Goal: Task Accomplishment & Management: Complete application form

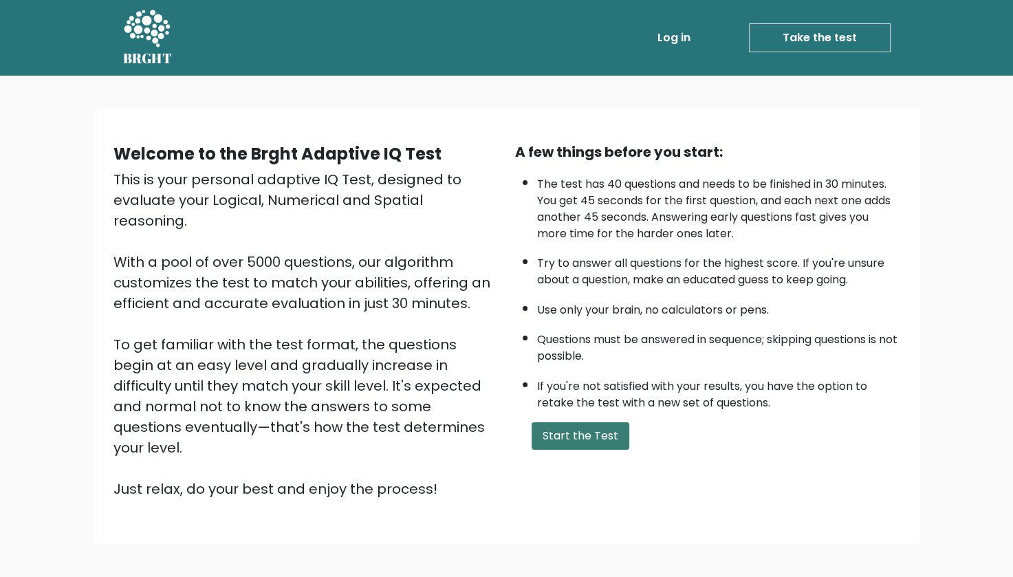
click at [593, 433] on button "Start the Test" at bounding box center [580, 436] width 98 height 28
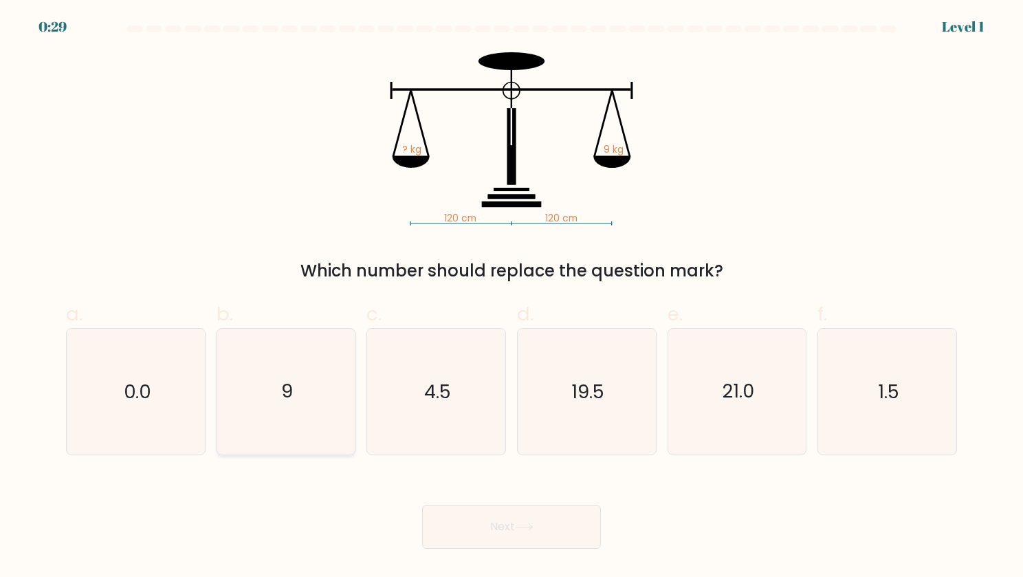
click at [298, 393] on icon "9" at bounding box center [286, 392] width 126 height 126
click at [512, 298] on input "b. 9" at bounding box center [512, 293] width 1 height 9
radio input "true"
click at [525, 534] on button "Next" at bounding box center [511, 527] width 179 height 44
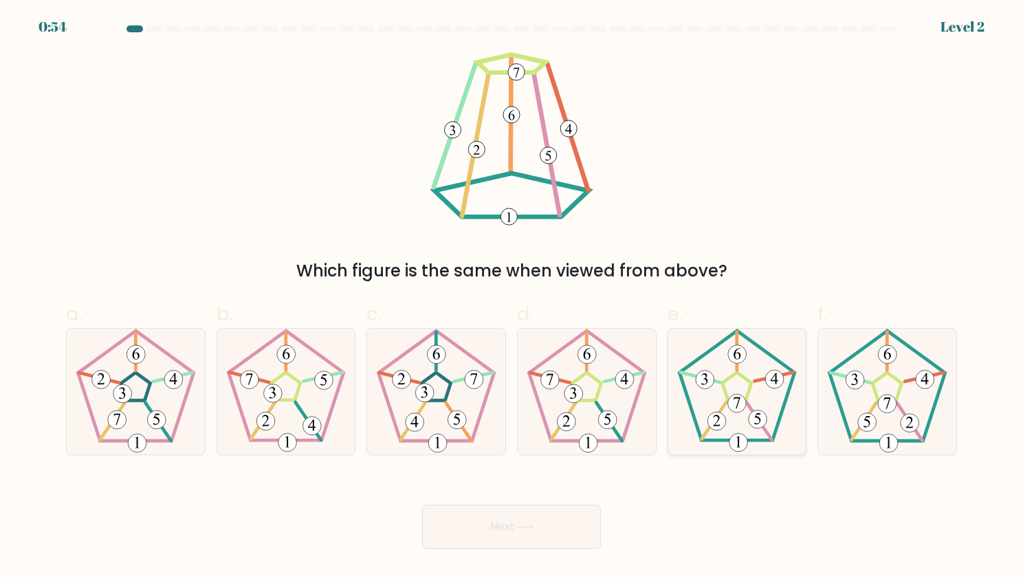
click at [721, 393] on icon at bounding box center [737, 392] width 126 height 126
click at [512, 298] on input "e." at bounding box center [512, 293] width 1 height 9
radio input "true"
click at [538, 522] on button "Next" at bounding box center [511, 527] width 179 height 44
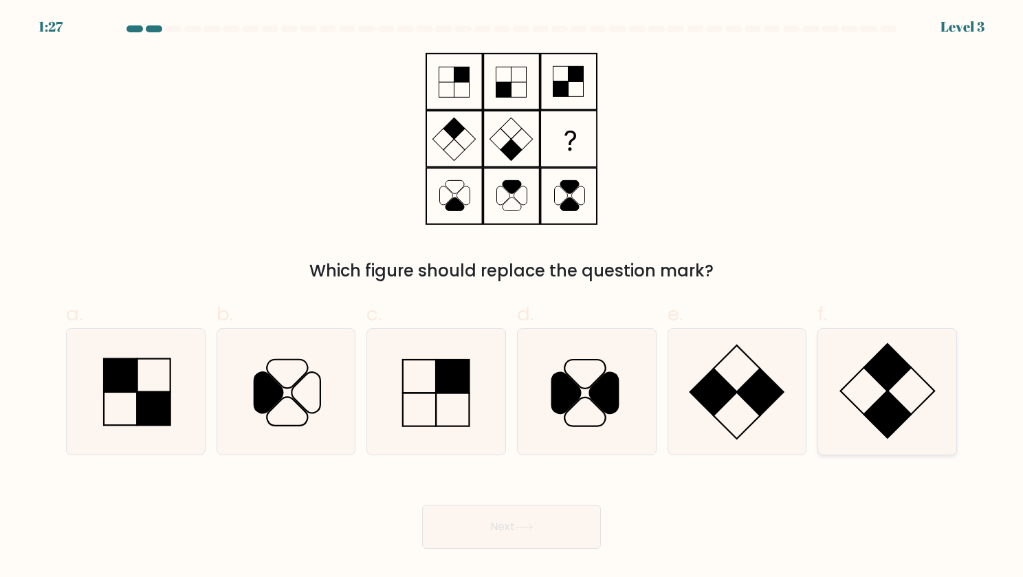
click at [881, 376] on rect at bounding box center [887, 367] width 47 height 47
click at [512, 298] on input "f." at bounding box center [512, 293] width 1 height 9
radio input "true"
click at [510, 525] on button "Next" at bounding box center [511, 527] width 179 height 44
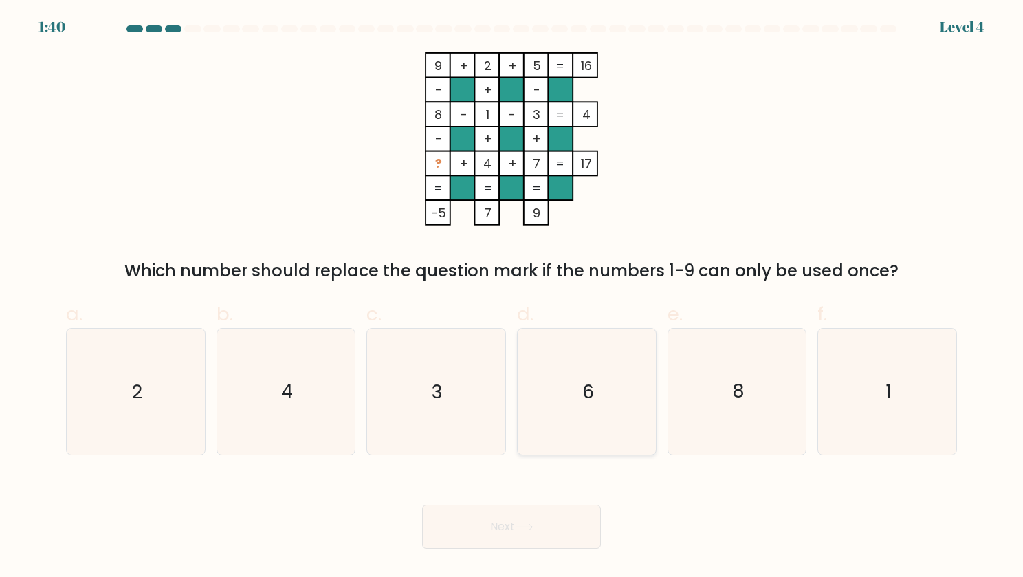
click at [573, 355] on icon "6" at bounding box center [587, 392] width 126 height 126
click at [512, 298] on input "d. 6" at bounding box center [512, 293] width 1 height 9
radio input "true"
click at [533, 530] on icon at bounding box center [524, 527] width 19 height 8
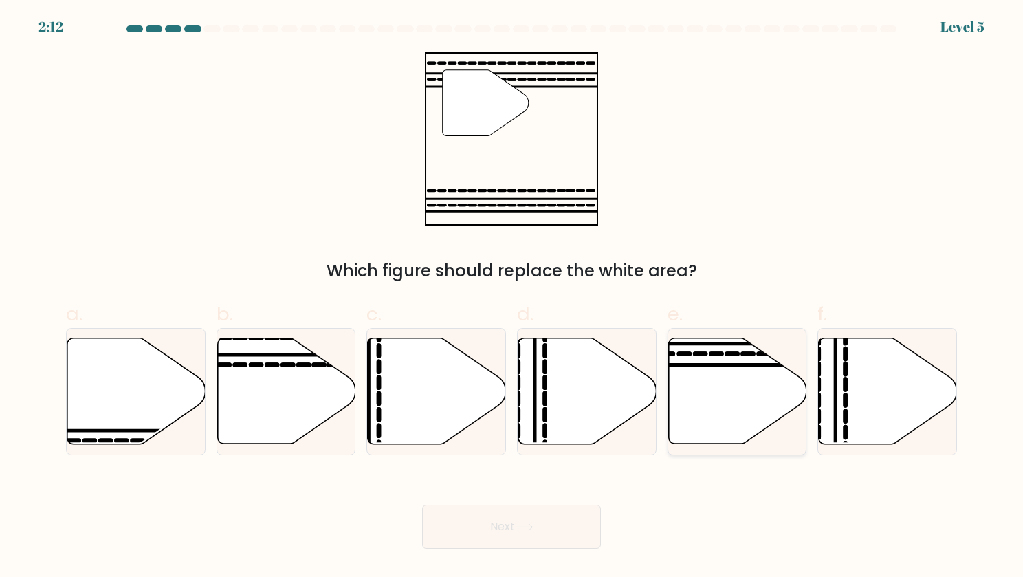
click at [732, 404] on icon at bounding box center [737, 391] width 138 height 106
click at [512, 298] on input "e." at bounding box center [512, 293] width 1 height 9
radio input "true"
click at [507, 522] on button "Next" at bounding box center [511, 527] width 179 height 44
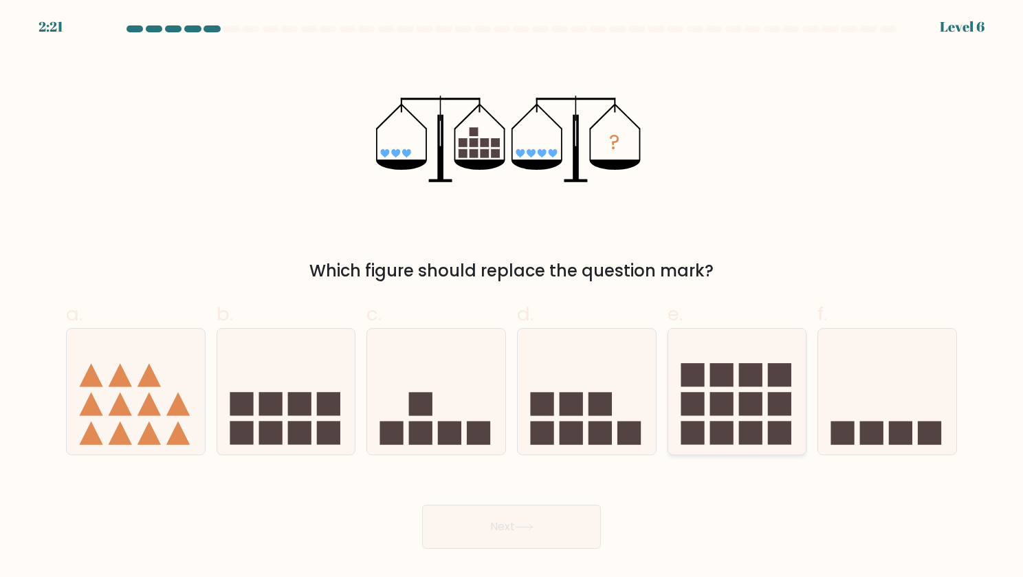
click at [725, 407] on rect at bounding box center [721, 404] width 23 height 23
click at [512, 298] on input "e." at bounding box center [512, 293] width 1 height 9
radio input "true"
click at [519, 538] on button "Next" at bounding box center [511, 527] width 179 height 44
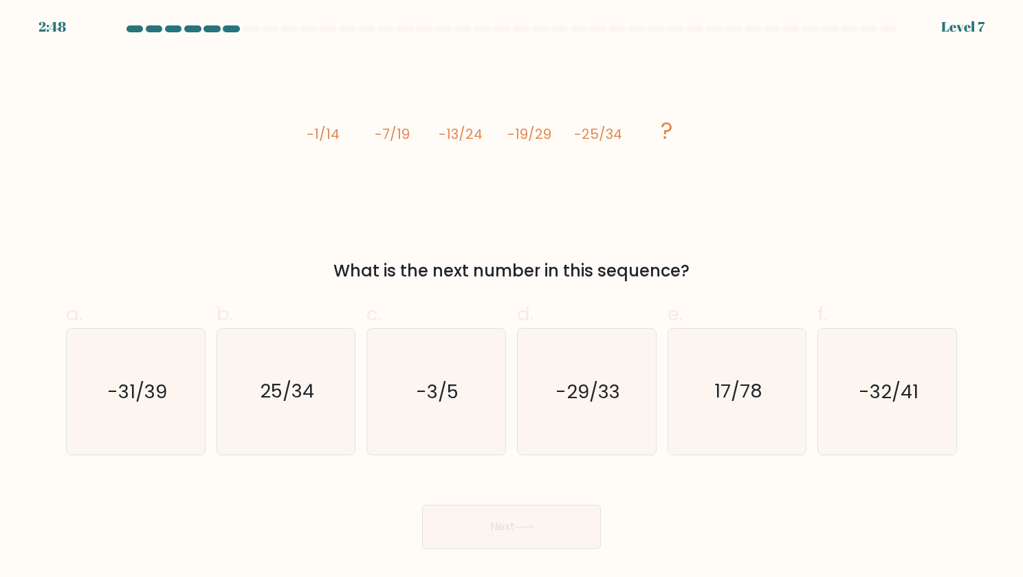
click at [60, 388] on div "a. -31/39 b. 25/34 c." at bounding box center [512, 372] width 908 height 166
click at [118, 395] on text "-31/39" at bounding box center [137, 391] width 60 height 27
click at [512, 298] on input "a. -31/39" at bounding box center [512, 293] width 1 height 9
radio input "true"
click at [501, 544] on button "Next" at bounding box center [511, 527] width 179 height 44
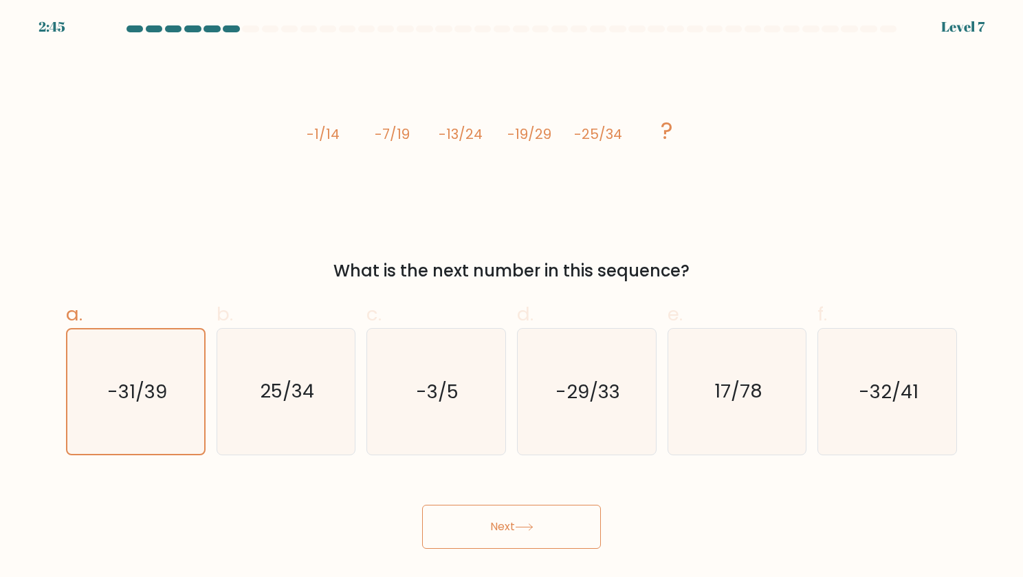
click at [505, 532] on button "Next" at bounding box center [511, 527] width 179 height 44
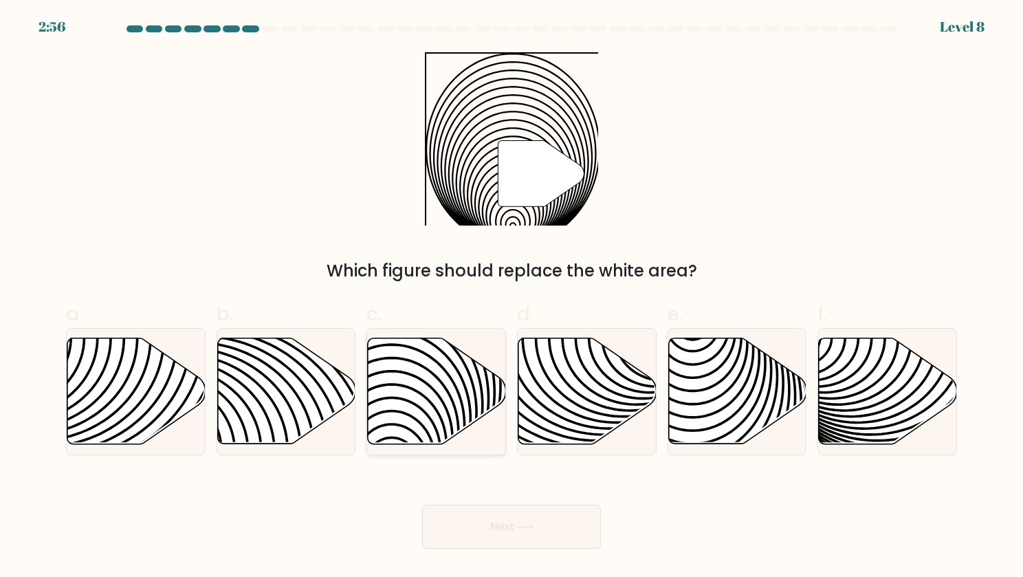
click at [403, 423] on icon at bounding box center [437, 391] width 138 height 106
click at [512, 298] on input "c." at bounding box center [512, 293] width 1 height 9
radio input "true"
click at [527, 527] on icon at bounding box center [524, 527] width 19 height 8
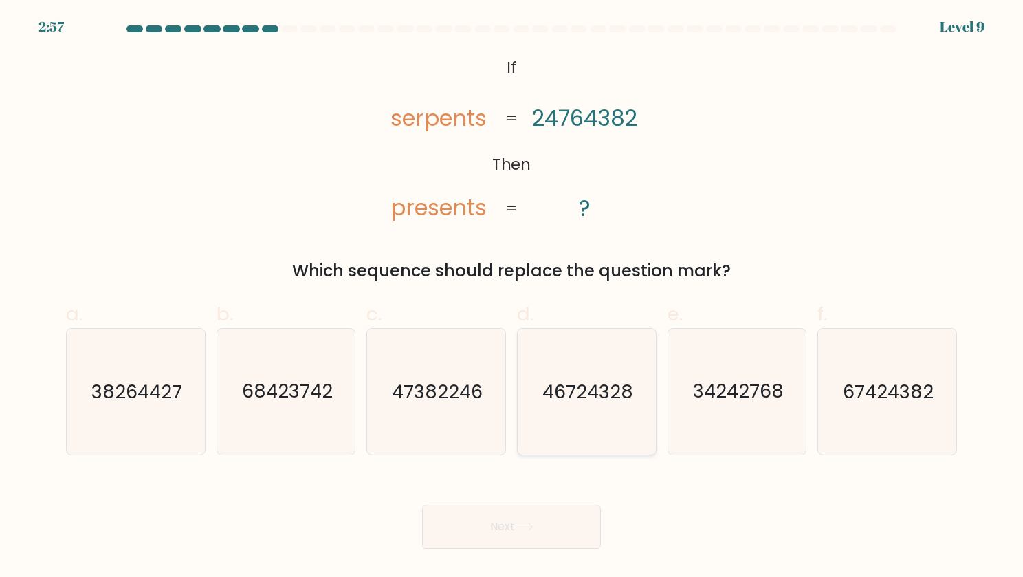
click at [569, 417] on icon "46724328" at bounding box center [587, 392] width 126 height 126
click at [512, 298] on input "d. 46724328" at bounding box center [512, 293] width 1 height 9
radio input "true"
click at [721, 380] on text "34242768" at bounding box center [738, 391] width 91 height 27
click at [512, 298] on input "e. 34242768" at bounding box center [512, 293] width 1 height 9
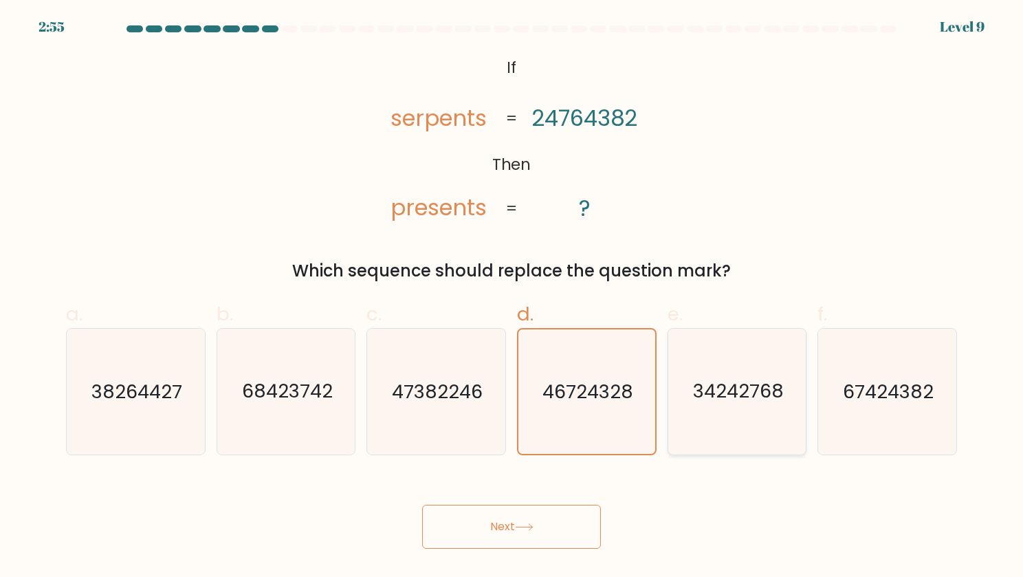
radio input "true"
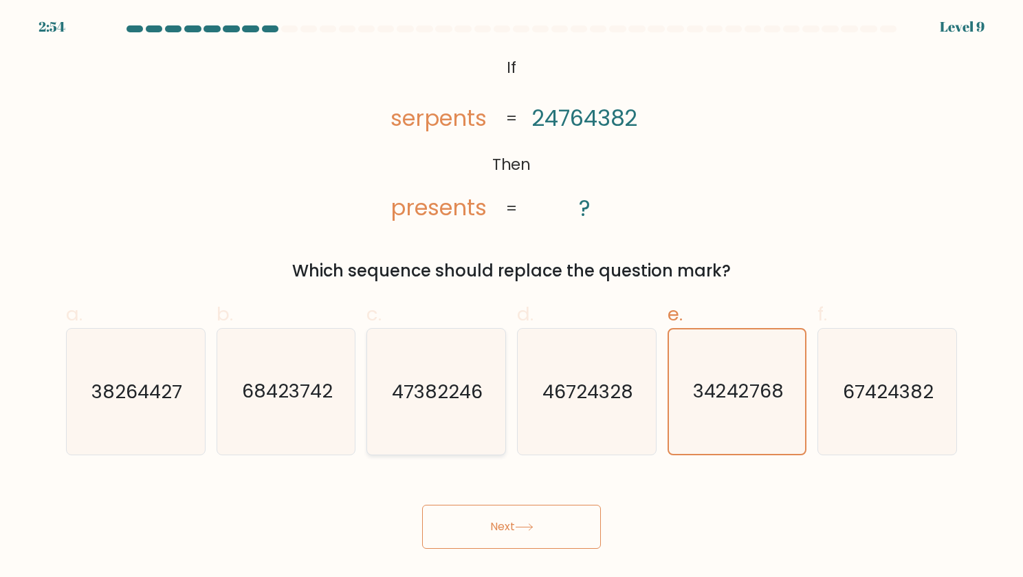
click at [433, 390] on text "47382246" at bounding box center [437, 391] width 91 height 27
click at [512, 298] on input "c. 47382246" at bounding box center [512, 293] width 1 height 9
radio input "true"
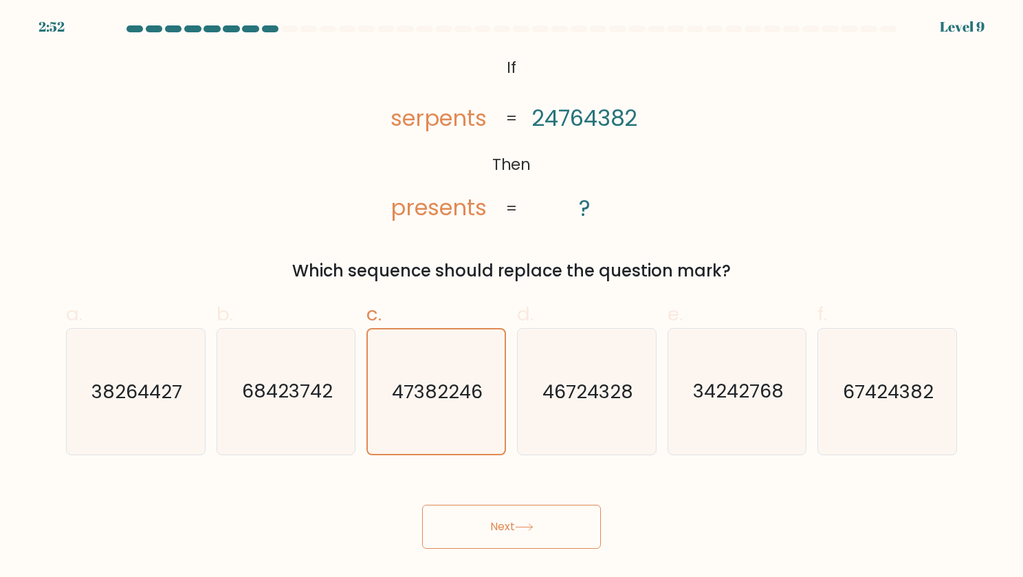
click at [499, 517] on button "Next" at bounding box center [511, 527] width 179 height 44
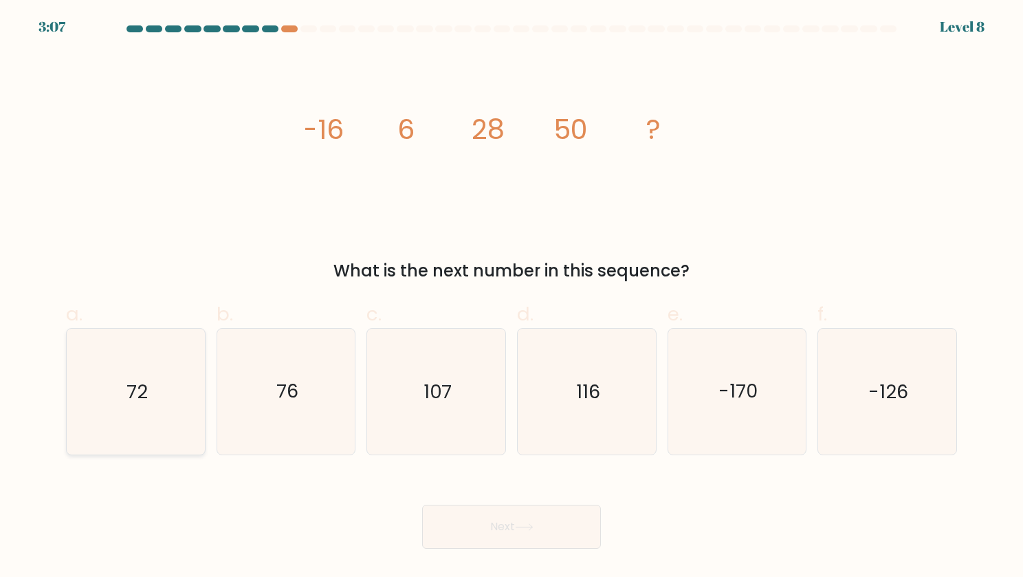
click at [171, 387] on icon "72" at bounding box center [136, 392] width 126 height 126
click at [512, 298] on input "a. 72" at bounding box center [512, 293] width 1 height 9
radio input "true"
click at [486, 515] on button "Next" at bounding box center [511, 527] width 179 height 44
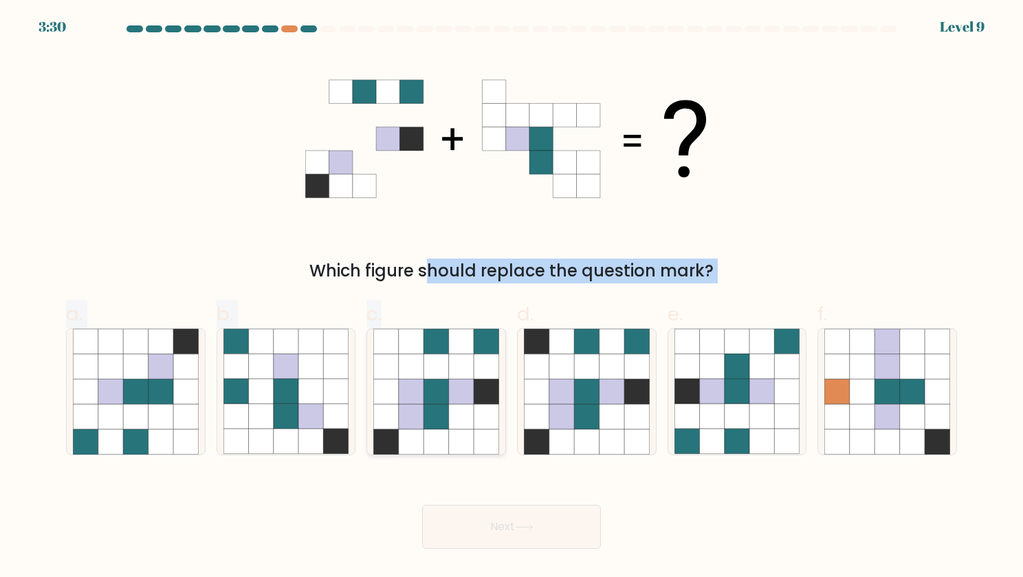
drag, startPoint x: 408, startPoint y: 89, endPoint x: 480, endPoint y: 348, distance: 269.1
click at [480, 348] on form at bounding box center [511, 286] width 1023 height 523
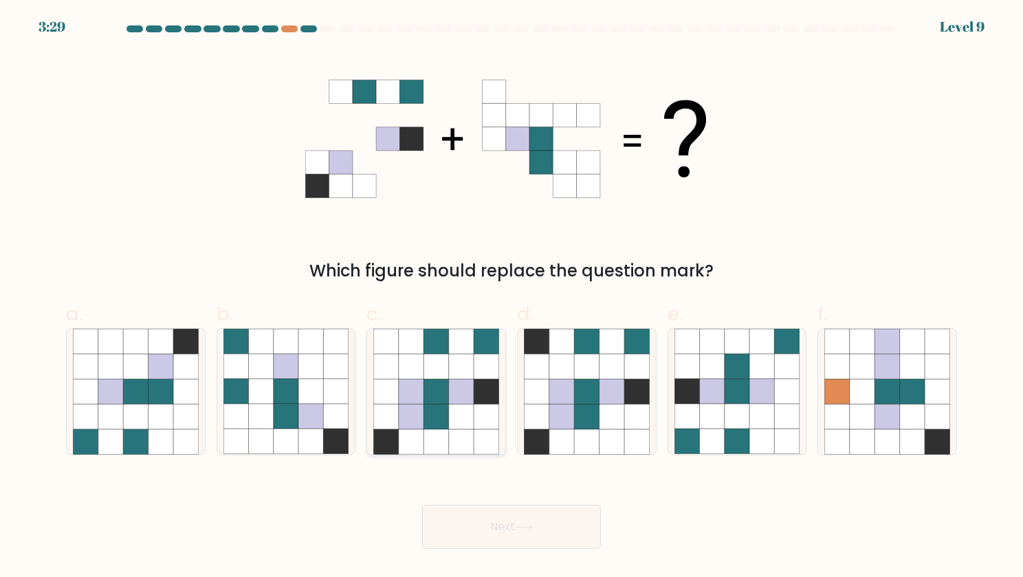
click at [480, 348] on icon at bounding box center [486, 341] width 25 height 25
click at [512, 298] on input "c." at bounding box center [512, 293] width 1 height 9
radio input "true"
click at [542, 516] on button "Next" at bounding box center [511, 527] width 179 height 44
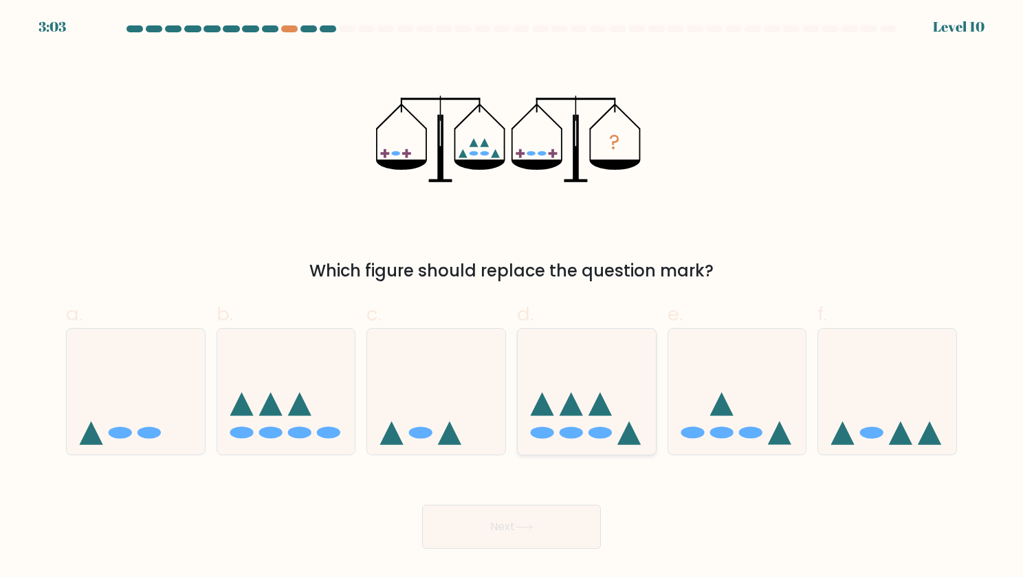
click at [549, 396] on icon at bounding box center [587, 391] width 138 height 114
click at [512, 298] on input "d." at bounding box center [512, 293] width 1 height 9
radio input "true"
click at [553, 530] on button "Next" at bounding box center [511, 527] width 179 height 44
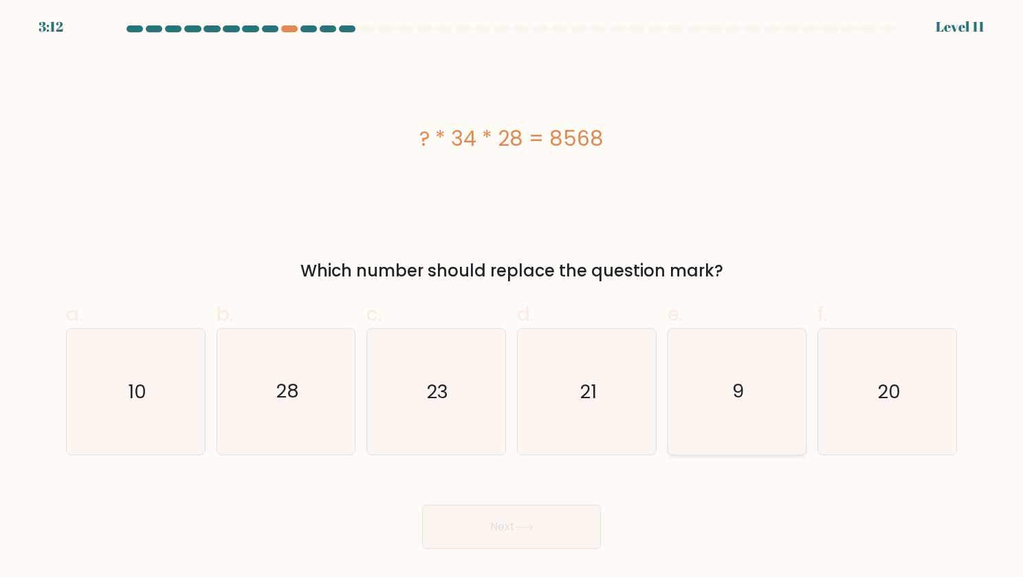
click at [736, 397] on text "9" at bounding box center [738, 391] width 12 height 27
click at [512, 298] on input "e. 9" at bounding box center [512, 293] width 1 height 9
radio input "true"
click at [548, 525] on button "Next" at bounding box center [511, 527] width 179 height 44
click at [507, 518] on button "Next" at bounding box center [511, 527] width 179 height 44
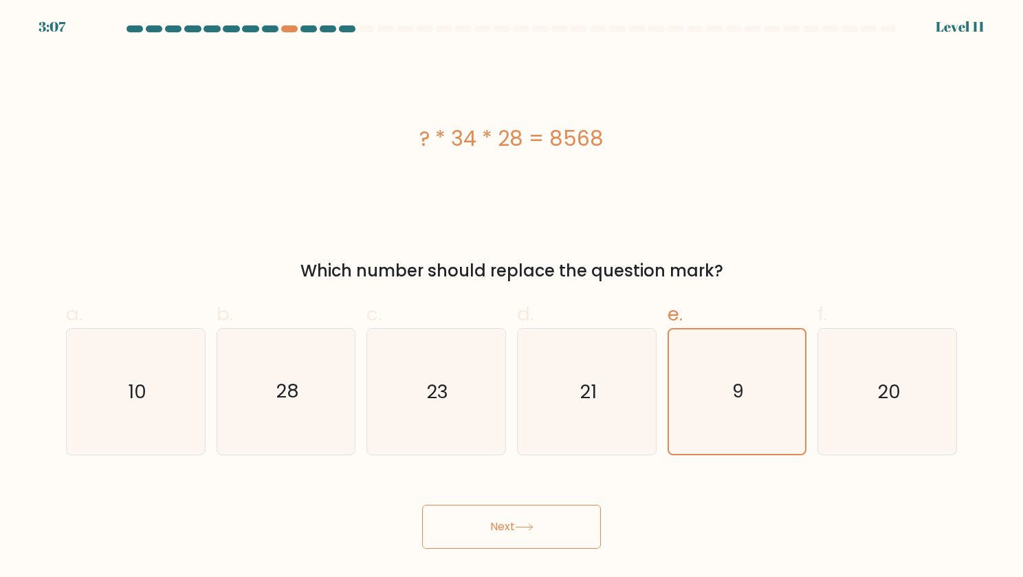
click at [536, 522] on button "Next" at bounding box center [511, 527] width 179 height 44
click at [657, 190] on div "? * 34 * 28 = 8568" at bounding box center [511, 138] width 891 height 173
click at [523, 527] on icon at bounding box center [524, 527] width 19 height 8
click at [655, 444] on div "21" at bounding box center [587, 391] width 140 height 127
click at [512, 298] on input "d. 21" at bounding box center [512, 293] width 1 height 9
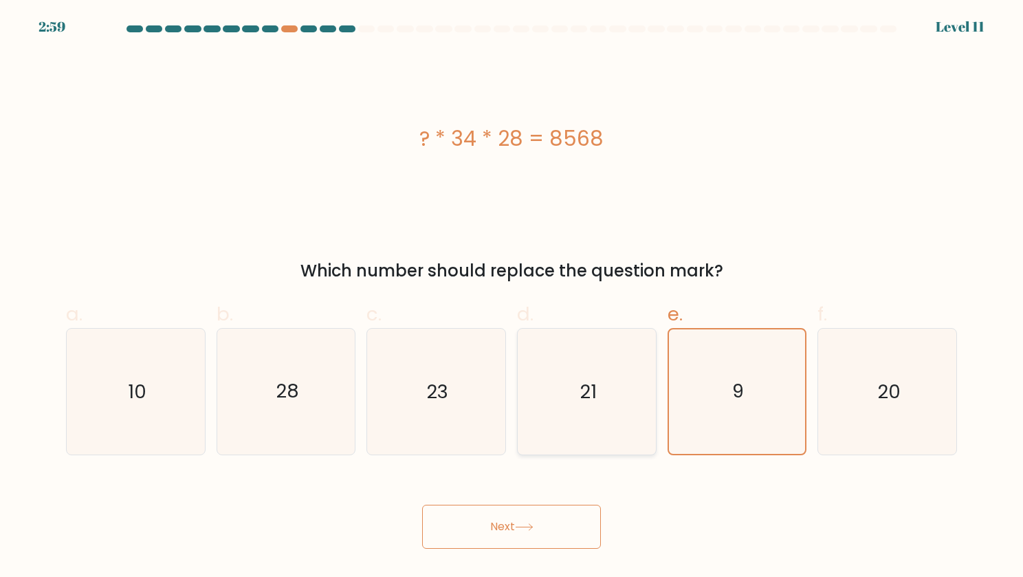
radio input "true"
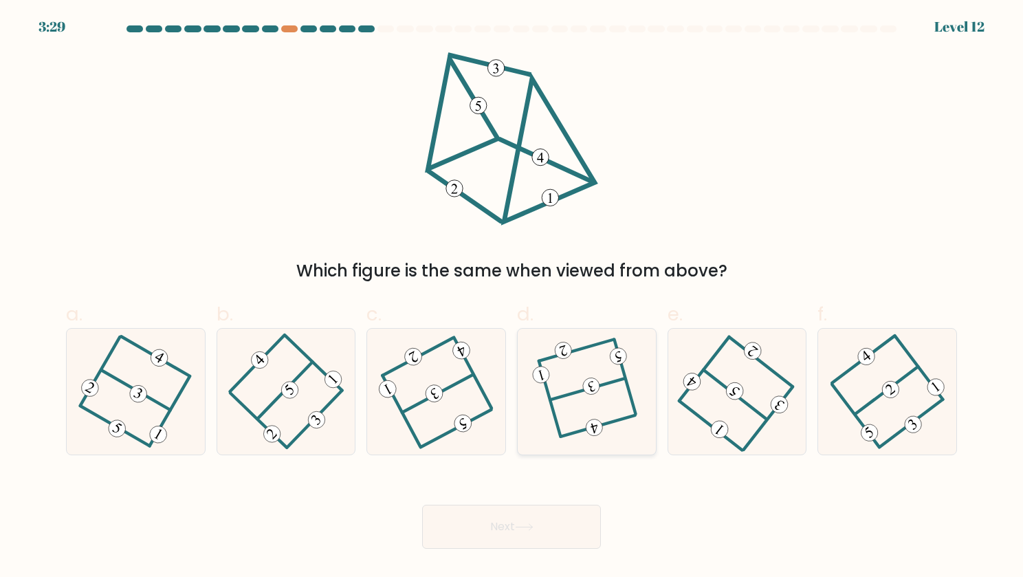
click at [585, 361] on icon at bounding box center [586, 391] width 96 height 100
click at [512, 298] on input "d." at bounding box center [512, 293] width 1 height 9
radio input "true"
click at [537, 527] on button "Next" at bounding box center [511, 527] width 179 height 44
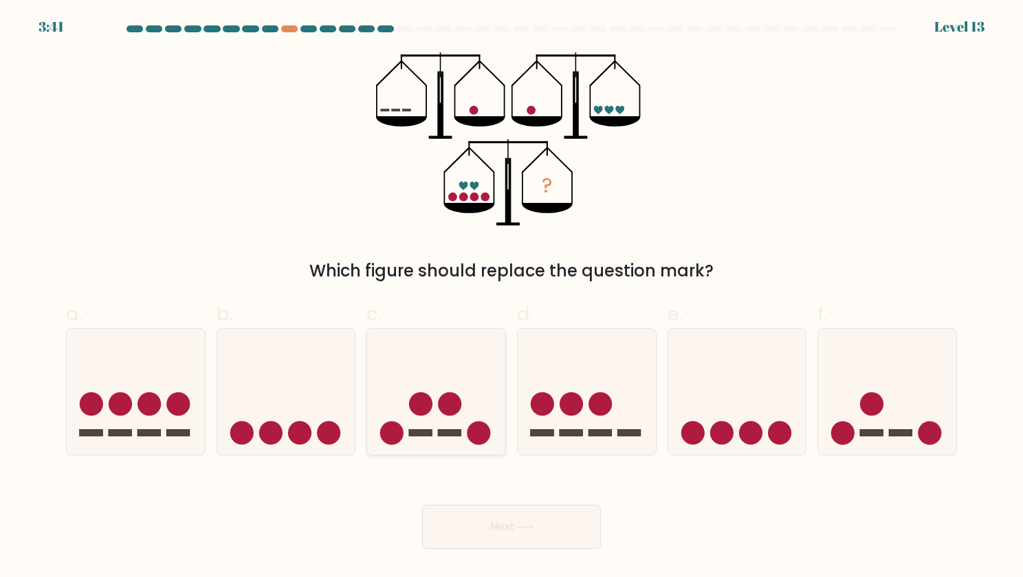
click at [457, 395] on circle at bounding box center [450, 404] width 23 height 23
click at [512, 298] on input "c." at bounding box center [512, 293] width 1 height 9
radio input "true"
click at [547, 529] on button "Next" at bounding box center [511, 527] width 179 height 44
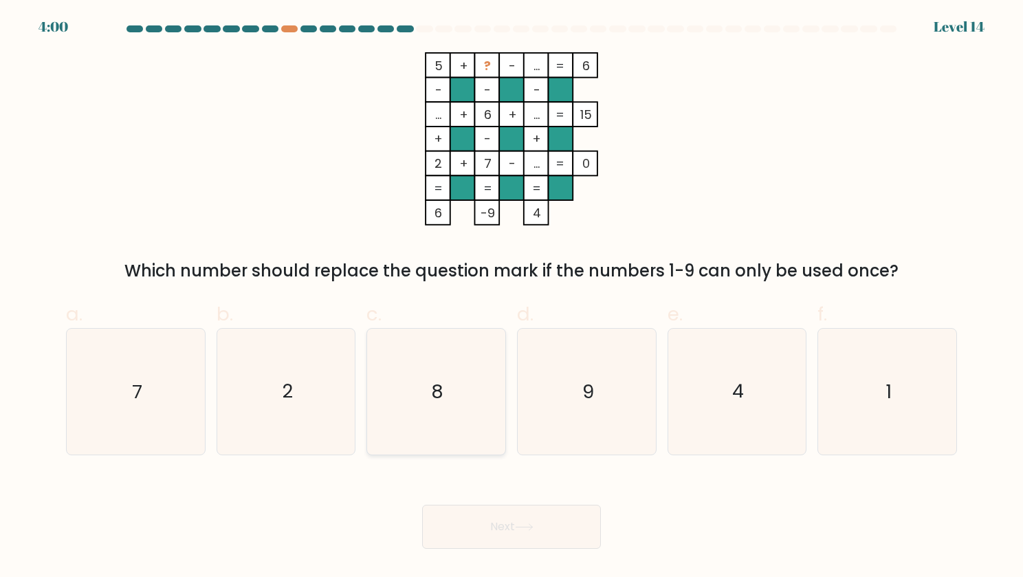
click at [468, 382] on icon "8" at bounding box center [436, 392] width 126 height 126
click at [512, 298] on input "c. 8" at bounding box center [512, 293] width 1 height 9
radio input "true"
click at [840, 399] on icon "1" at bounding box center [887, 392] width 126 height 126
click at [512, 298] on input "f. 1" at bounding box center [512, 293] width 1 height 9
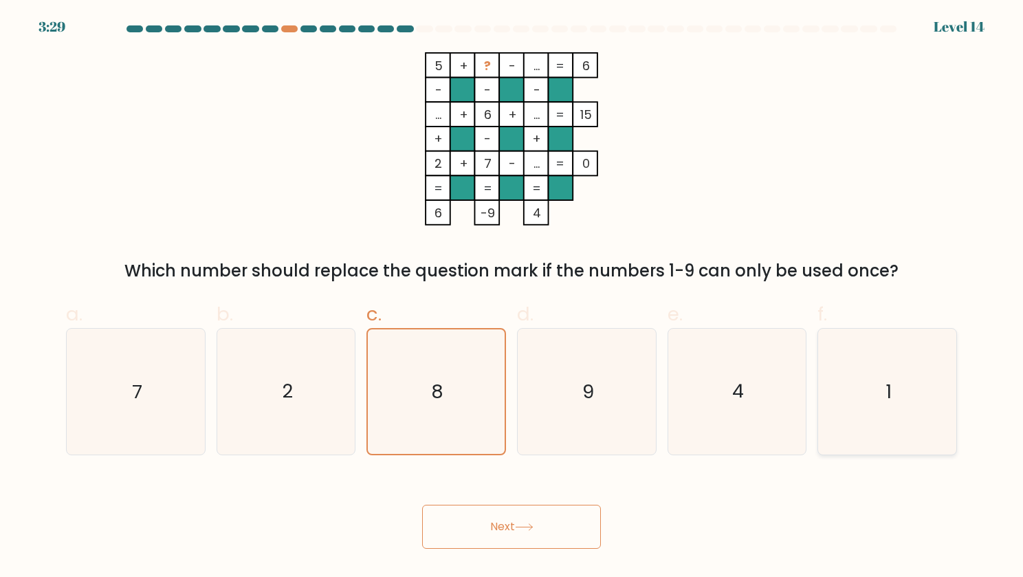
radio input "true"
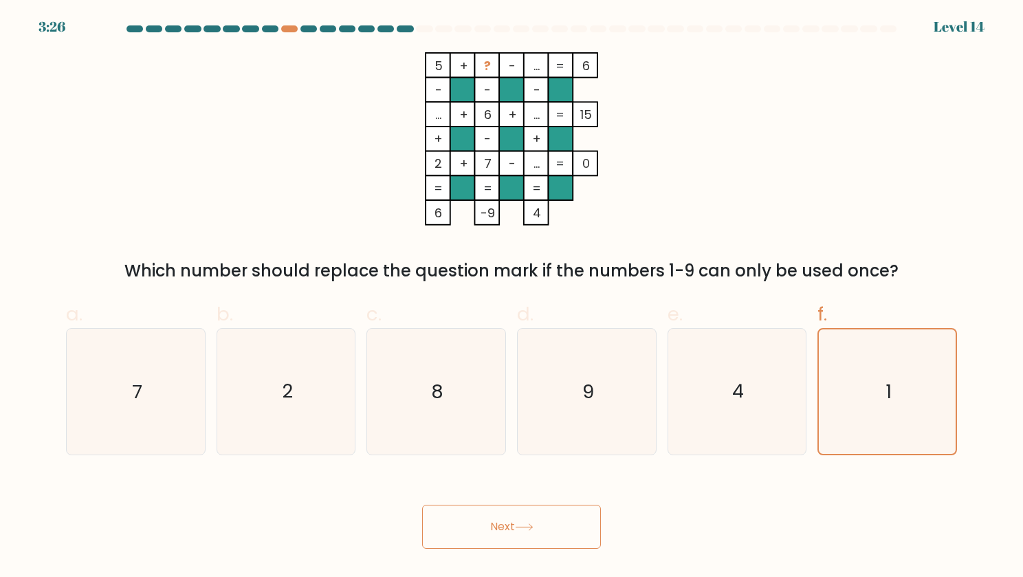
click at [580, 524] on button "Next" at bounding box center [511, 527] width 179 height 44
click at [553, 528] on button "Next" at bounding box center [511, 527] width 179 height 44
click at [517, 524] on button "Next" at bounding box center [511, 527] width 179 height 44
click at [949, 441] on icon "1" at bounding box center [887, 391] width 124 height 124
click at [512, 298] on input "f. 1" at bounding box center [512, 293] width 1 height 9
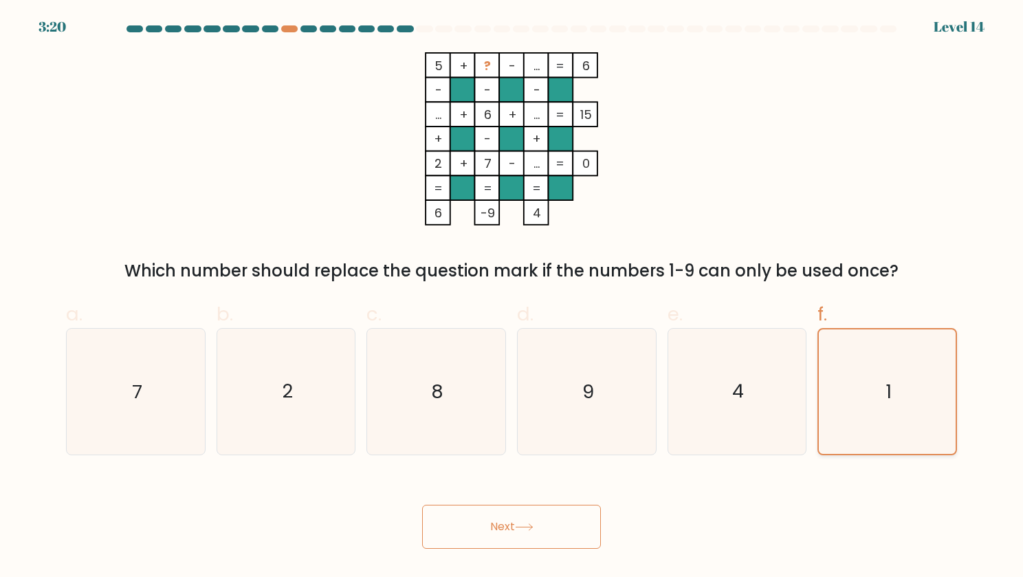
click at [949, 441] on icon "1" at bounding box center [887, 391] width 124 height 124
click at [512, 298] on input "f. 1" at bounding box center [512, 293] width 1 height 9
click at [949, 441] on icon "1" at bounding box center [887, 391] width 124 height 124
click at [512, 298] on input "f. 1" at bounding box center [512, 293] width 1 height 9
click at [485, 527] on button "Next" at bounding box center [511, 527] width 179 height 44
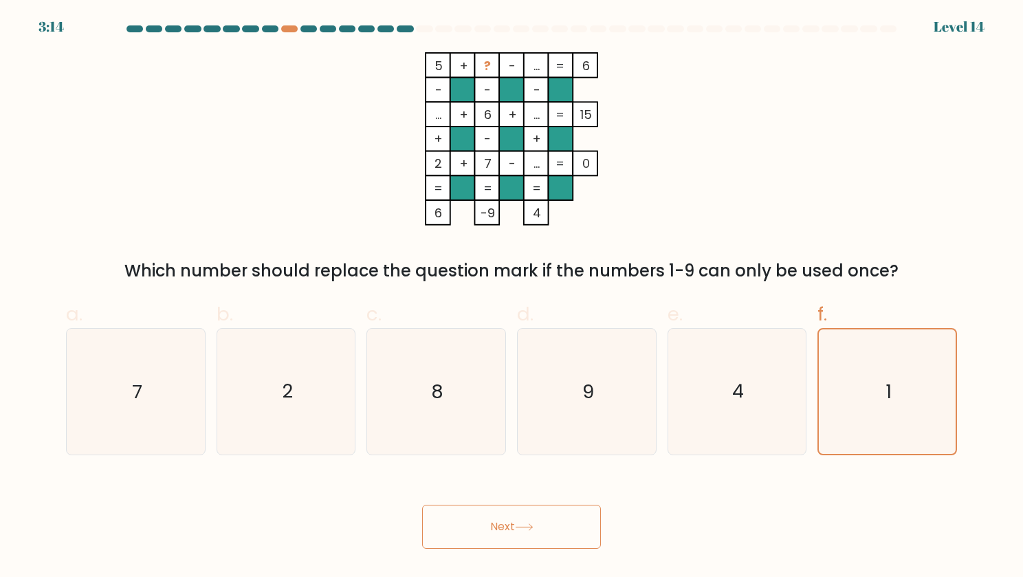
click at [759, 502] on div "Next" at bounding box center [512, 510] width 908 height 77
click at [585, 520] on button "Next" at bounding box center [511, 527] width 179 height 44
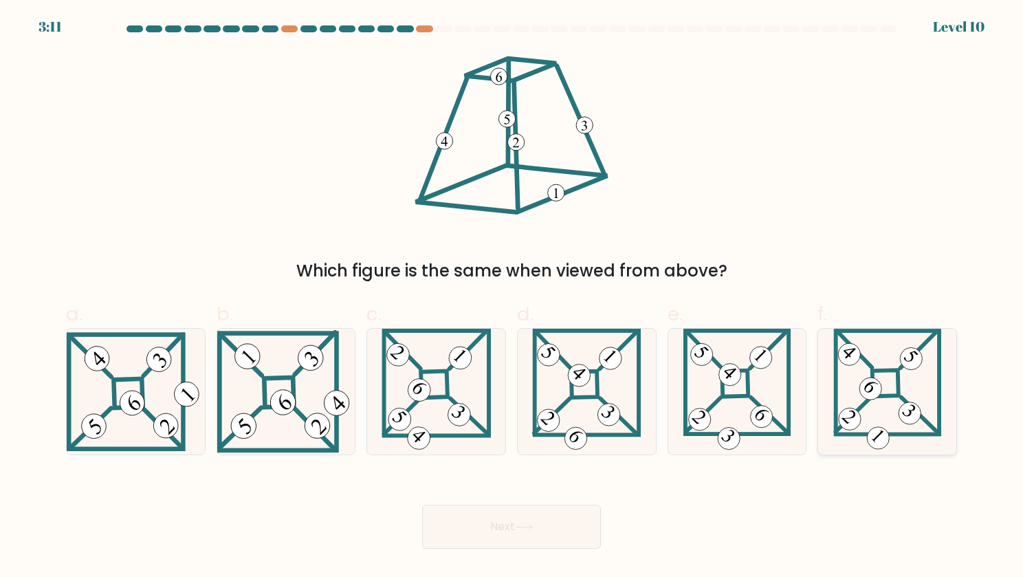
click at [883, 387] on icon at bounding box center [887, 392] width 108 height 126
click at [512, 298] on input "f." at bounding box center [512, 293] width 1 height 9
radio input "true"
click at [506, 535] on button "Next" at bounding box center [511, 527] width 179 height 44
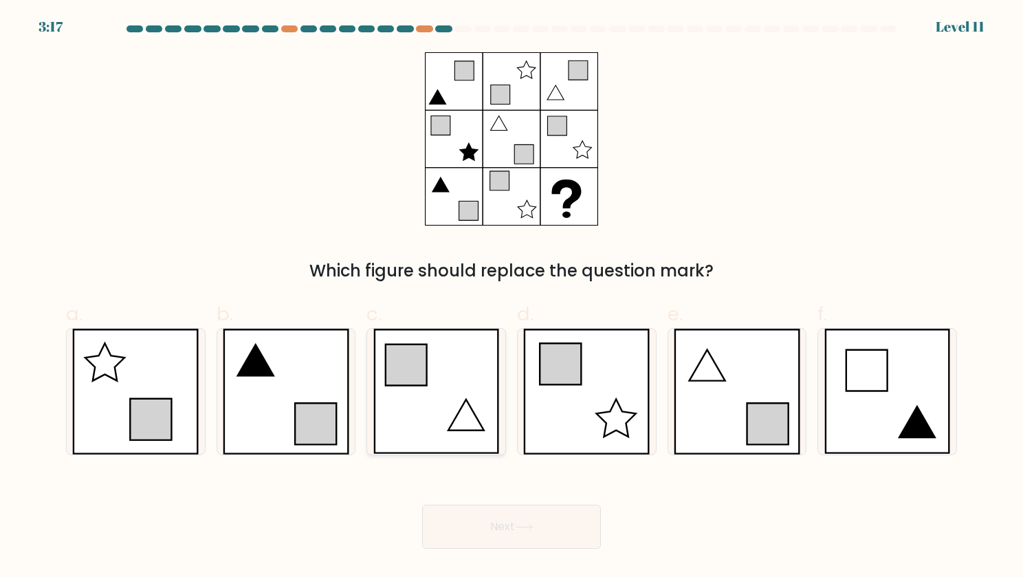
click at [473, 376] on icon at bounding box center [436, 392] width 127 height 126
click at [512, 298] on input "c." at bounding box center [512, 293] width 1 height 9
radio input "true"
click at [555, 532] on button "Next" at bounding box center [511, 527] width 179 height 44
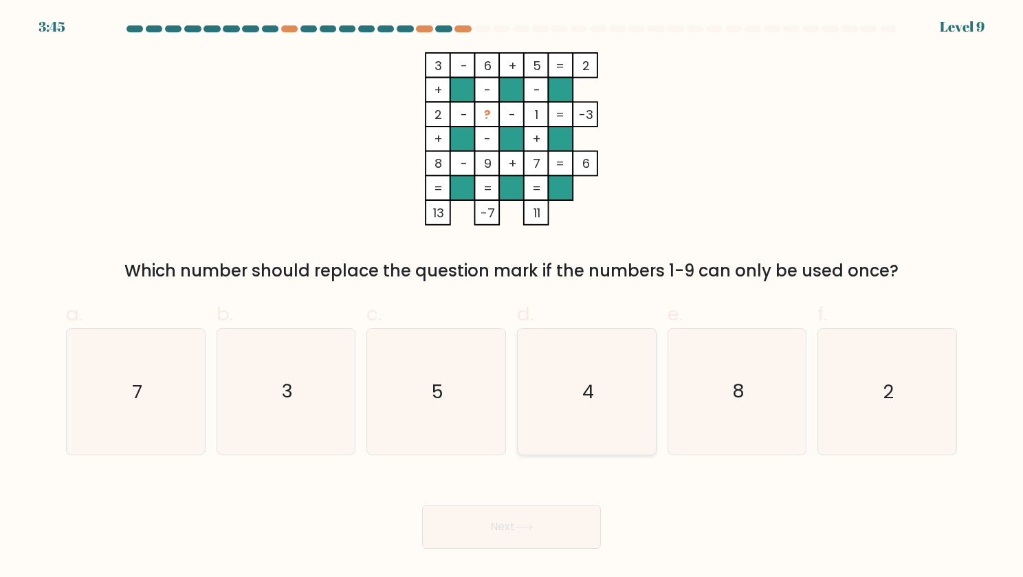
click at [569, 365] on icon "4" at bounding box center [587, 392] width 126 height 126
click at [512, 298] on input "d. 4" at bounding box center [512, 293] width 1 height 9
radio input "true"
click at [545, 525] on button "Next" at bounding box center [511, 527] width 179 height 44
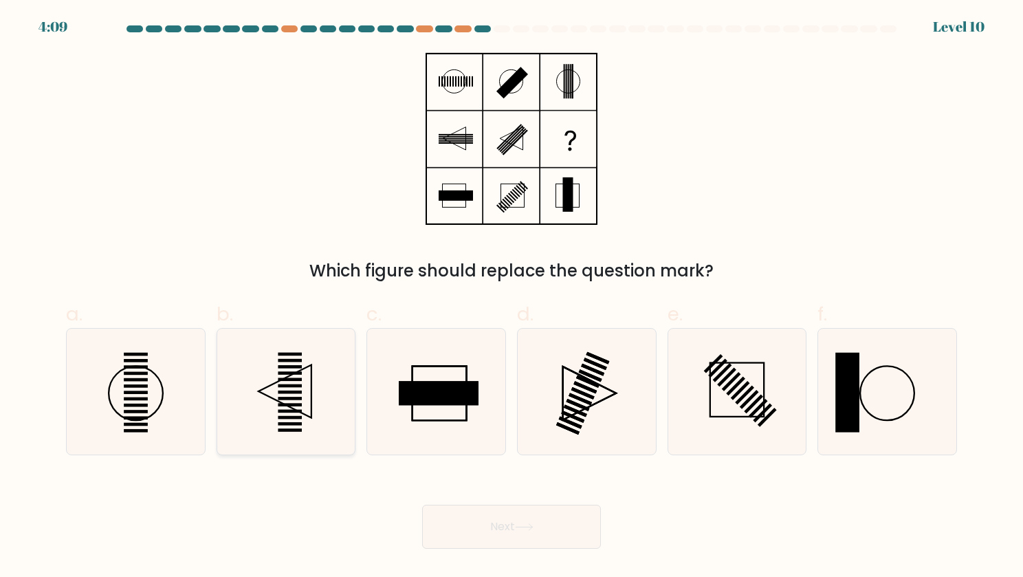
click at [333, 399] on icon at bounding box center [286, 392] width 126 height 126
click at [512, 298] on input "b." at bounding box center [512, 293] width 1 height 9
radio input "true"
click at [527, 523] on icon at bounding box center [524, 527] width 19 height 8
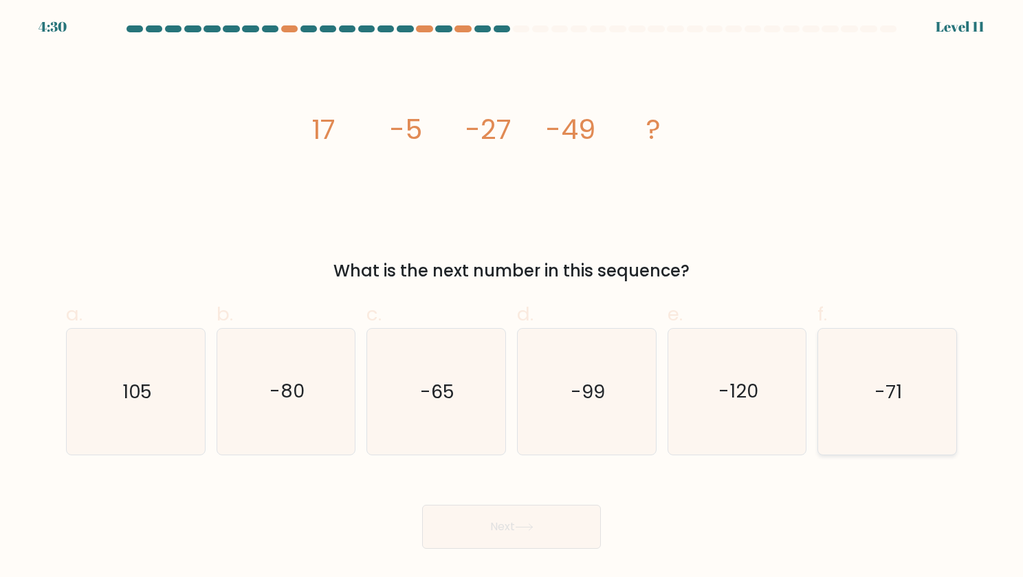
click at [846, 421] on icon "-71" at bounding box center [887, 392] width 126 height 126
click at [512, 298] on input "f. -71" at bounding box center [512, 293] width 1 height 9
radio input "true"
click at [551, 527] on button "Next" at bounding box center [511, 527] width 179 height 44
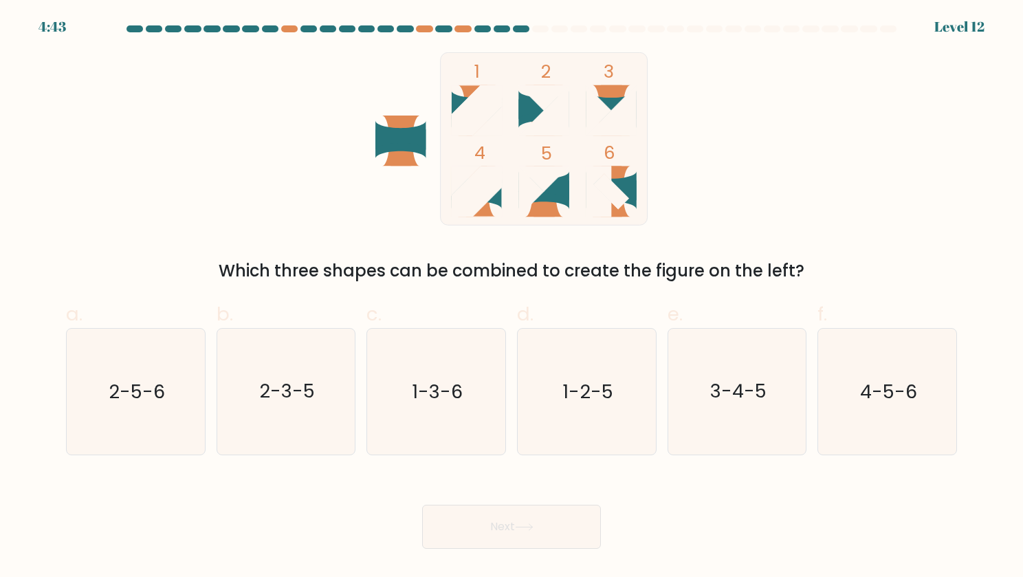
drag, startPoint x: 619, startPoint y: 89, endPoint x: 483, endPoint y: 102, distance: 136.8
click at [483, 102] on icon "1 2 3 4 5 6" at bounding box center [512, 138] width 370 height 173
drag, startPoint x: 611, startPoint y: 199, endPoint x: 470, endPoint y: 124, distance: 159.3
click at [470, 124] on icon "1 2 3 4 5 6" at bounding box center [512, 138] width 370 height 173
drag, startPoint x: 563, startPoint y: 197, endPoint x: 565, endPoint y: 115, distance: 82.5
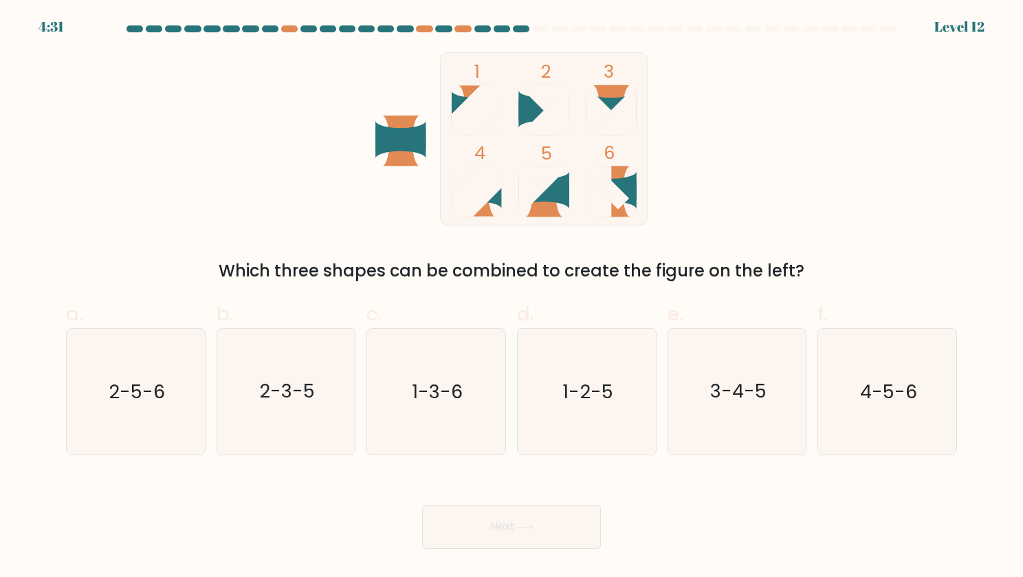
click at [565, 115] on icon "1 2 3 4 5 6" at bounding box center [512, 138] width 370 height 173
drag, startPoint x: 617, startPoint y: 96, endPoint x: 535, endPoint y: 117, distance: 85.2
click at [535, 117] on icon "1 2 3 4 5 6" at bounding box center [512, 138] width 370 height 173
click at [265, 401] on text "2-3-5" at bounding box center [287, 391] width 56 height 27
click at [512, 298] on input "b. 2-3-5" at bounding box center [512, 293] width 1 height 9
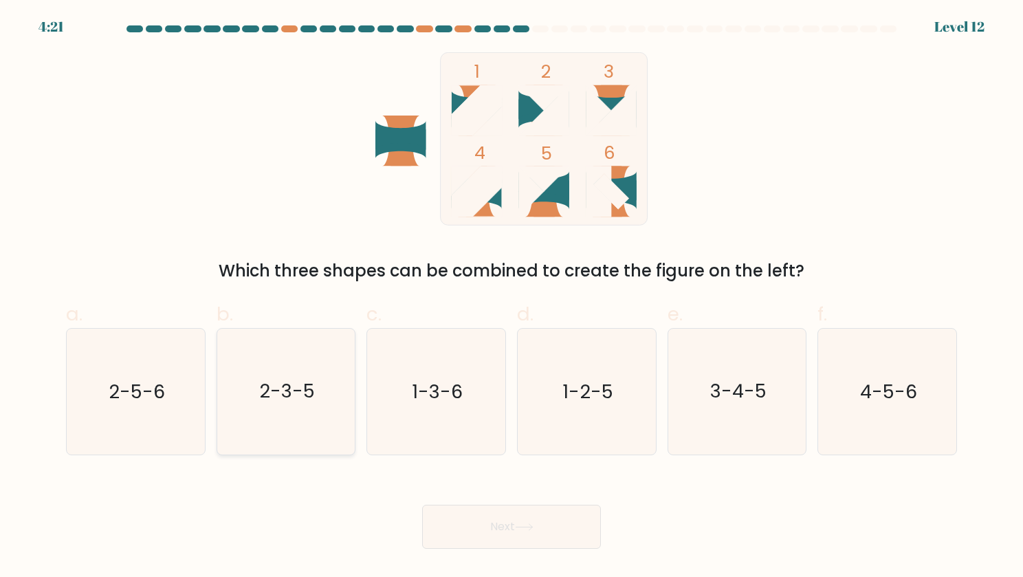
radio input "true"
click at [559, 525] on button "Next" at bounding box center [511, 527] width 179 height 44
click at [550, 522] on button "Next" at bounding box center [511, 527] width 179 height 44
click at [535, 522] on button "Next" at bounding box center [511, 527] width 179 height 44
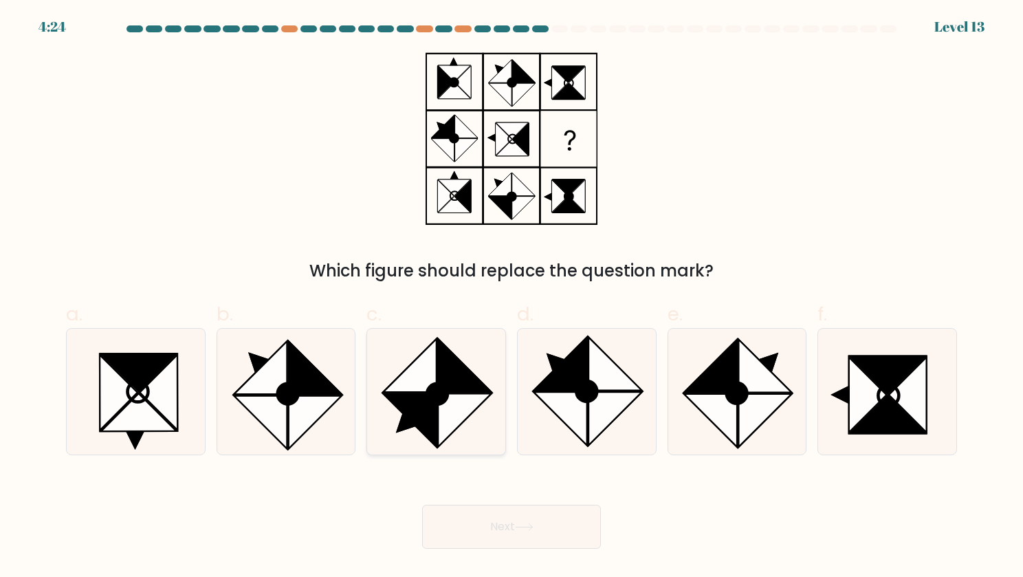
click at [441, 363] on icon at bounding box center [464, 365] width 53 height 53
click at [512, 298] on input "c." at bounding box center [512, 293] width 1 height 9
radio input "true"
click at [564, 529] on button "Next" at bounding box center [511, 527] width 179 height 44
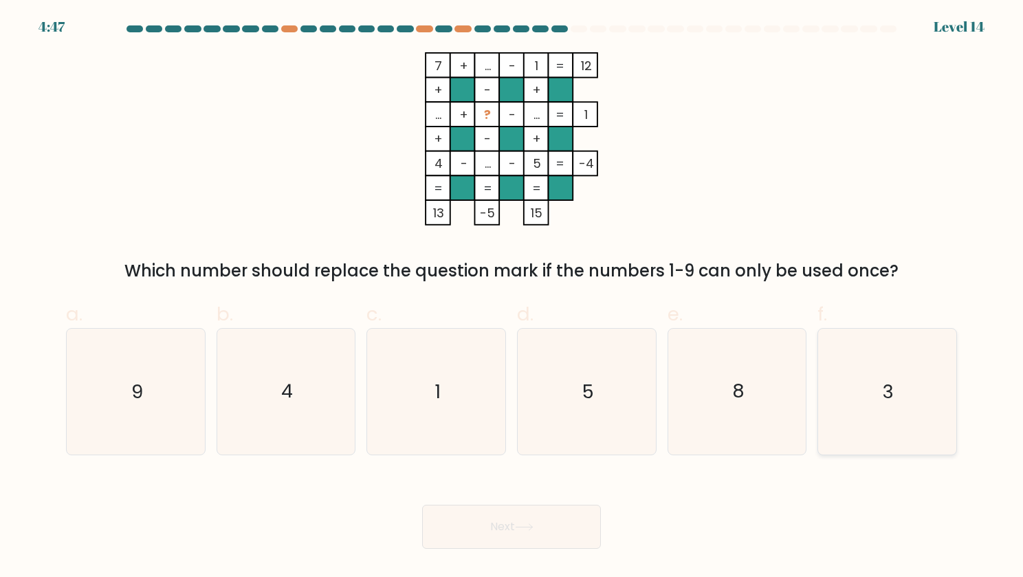
click at [892, 417] on icon "3" at bounding box center [887, 392] width 126 height 126
click at [512, 298] on input "f. 3" at bounding box center [512, 293] width 1 height 9
radio input "true"
click at [524, 533] on button "Next" at bounding box center [511, 527] width 179 height 44
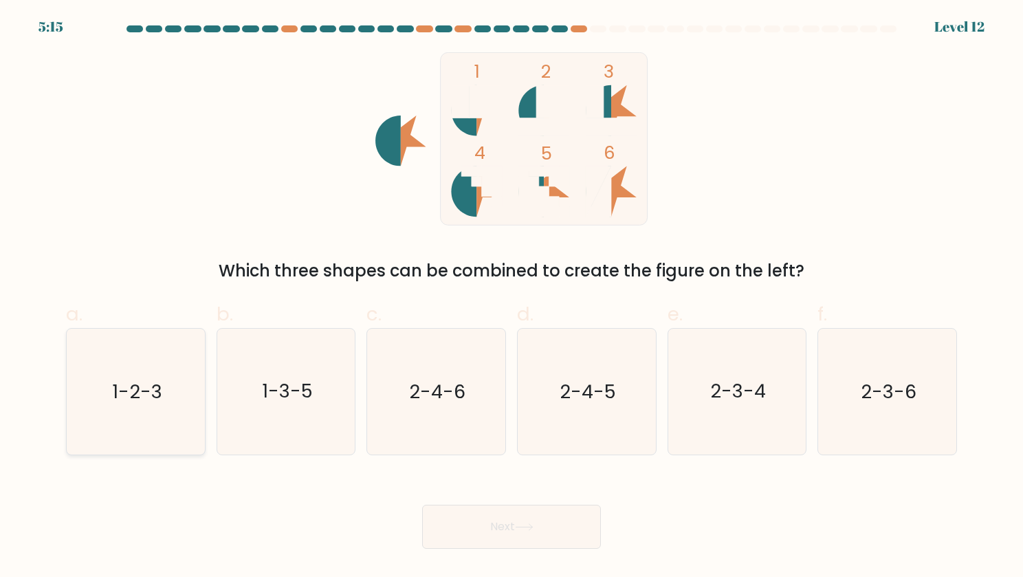
click at [148, 391] on text "1-2-3" at bounding box center [137, 391] width 50 height 27
click at [512, 298] on input "a. 1-2-3" at bounding box center [512, 293] width 1 height 9
radio input "true"
click at [537, 528] on button "Next" at bounding box center [511, 527] width 179 height 44
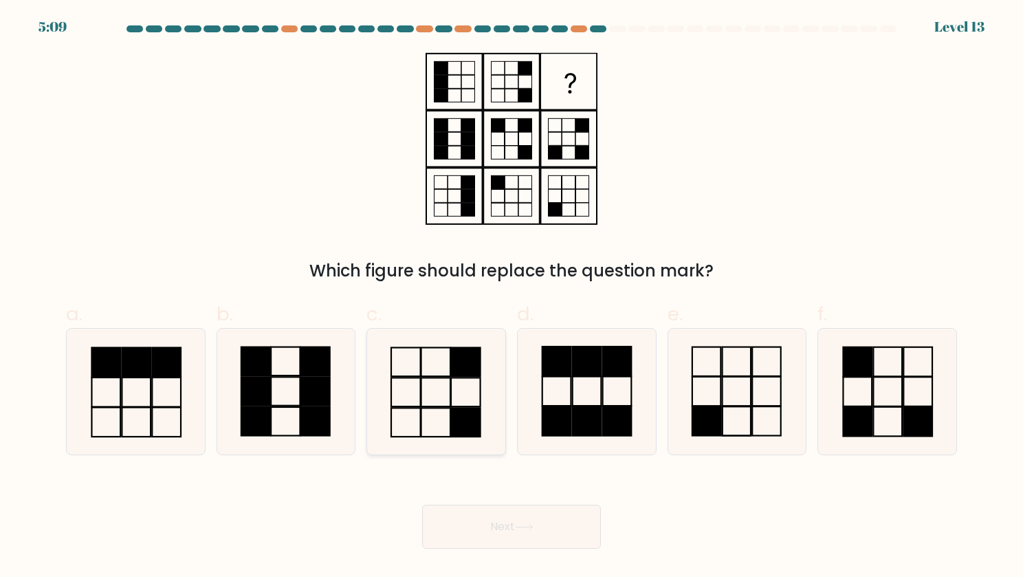
click at [439, 377] on rect at bounding box center [435, 391] width 29 height 29
click at [512, 298] on input "c." at bounding box center [512, 293] width 1 height 9
radio input "true"
click at [525, 528] on icon at bounding box center [524, 527] width 19 height 8
click at [525, 536] on button "Next" at bounding box center [511, 527] width 179 height 44
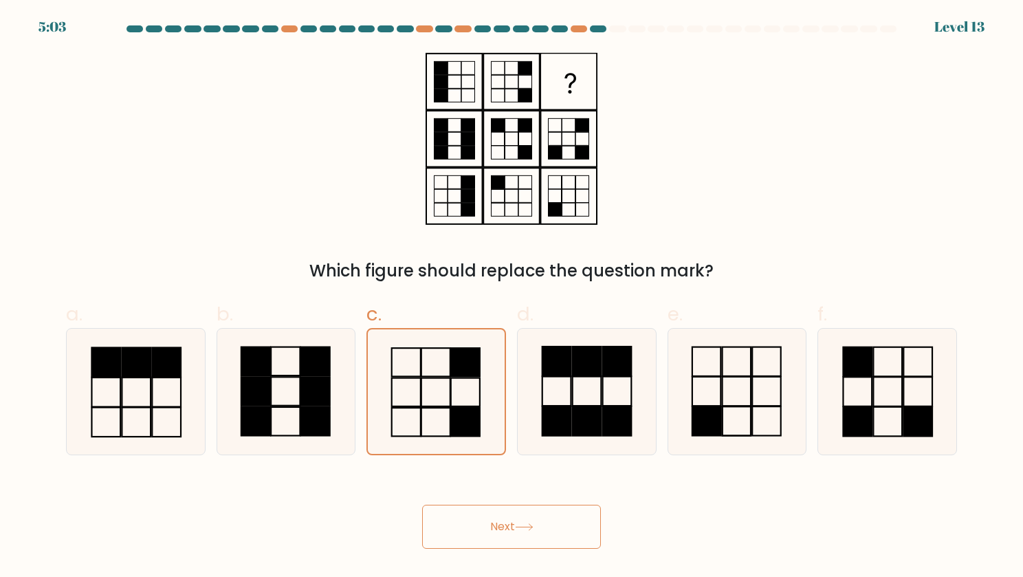
click at [547, 529] on button "Next" at bounding box center [511, 527] width 179 height 44
click at [545, 524] on button "Next" at bounding box center [511, 527] width 179 height 44
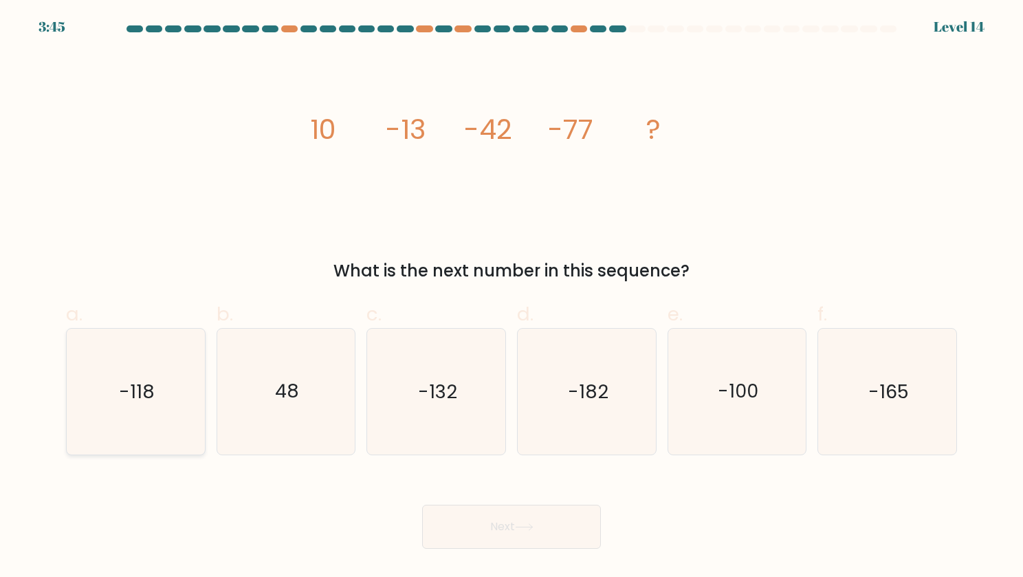
click at [169, 393] on icon "-118" at bounding box center [136, 392] width 126 height 126
click at [512, 298] on input "a. -118" at bounding box center [512, 293] width 1 height 9
radio input "true"
click at [584, 530] on button "Next" at bounding box center [511, 527] width 179 height 44
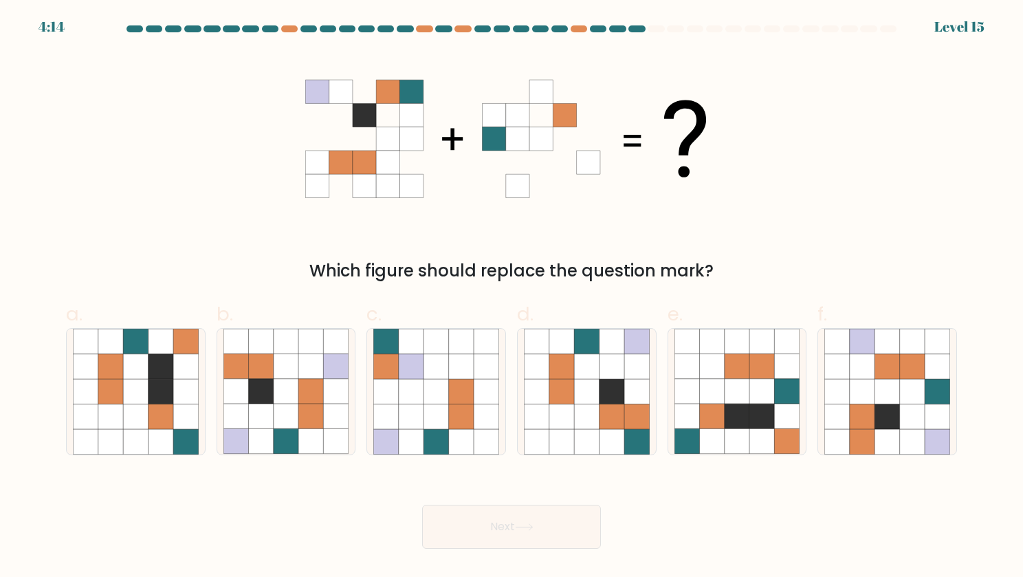
drag, startPoint x: 498, startPoint y: 132, endPoint x: 393, endPoint y: 148, distance: 105.7
click at [393, 148] on 1 at bounding box center [505, 139] width 401 height 118
click at [772, 396] on icon at bounding box center [761, 391] width 25 height 25
click at [512, 298] on input "e." at bounding box center [512, 293] width 1 height 9
radio input "true"
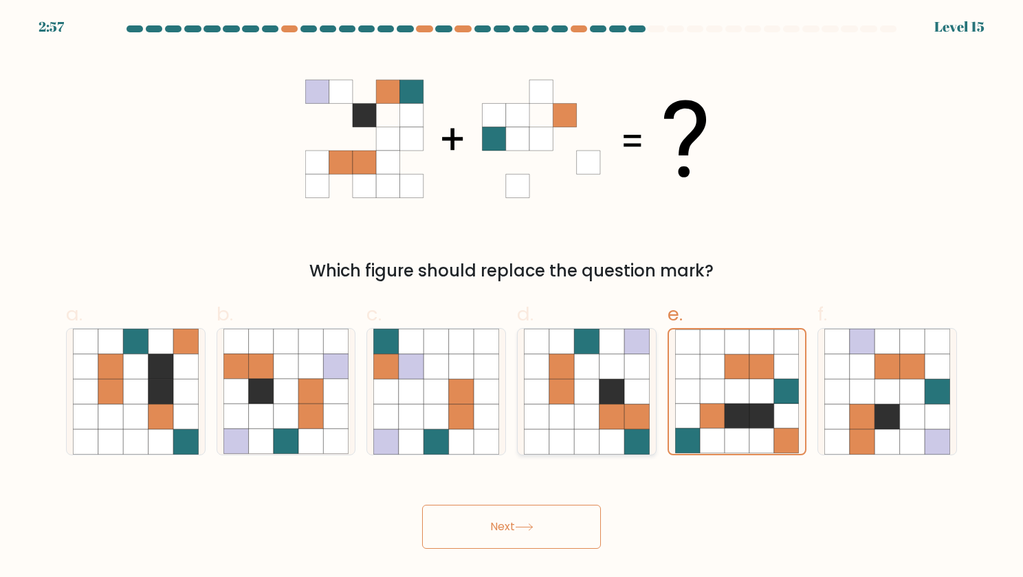
click at [537, 392] on icon at bounding box center [536, 391] width 25 height 25
click at [512, 298] on input "d." at bounding box center [512, 293] width 1 height 9
radio input "true"
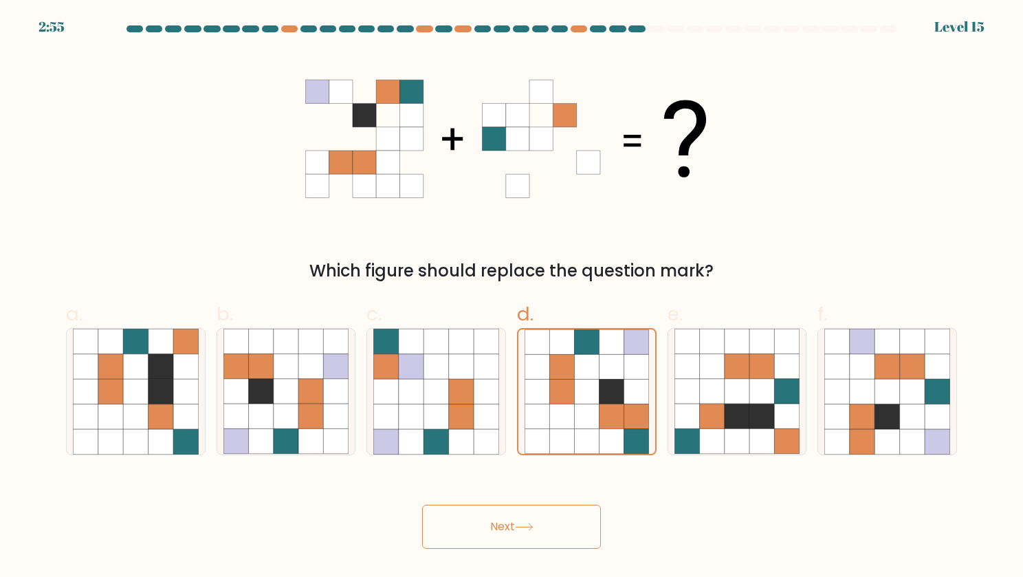
click at [483, 523] on button "Next" at bounding box center [511, 527] width 179 height 44
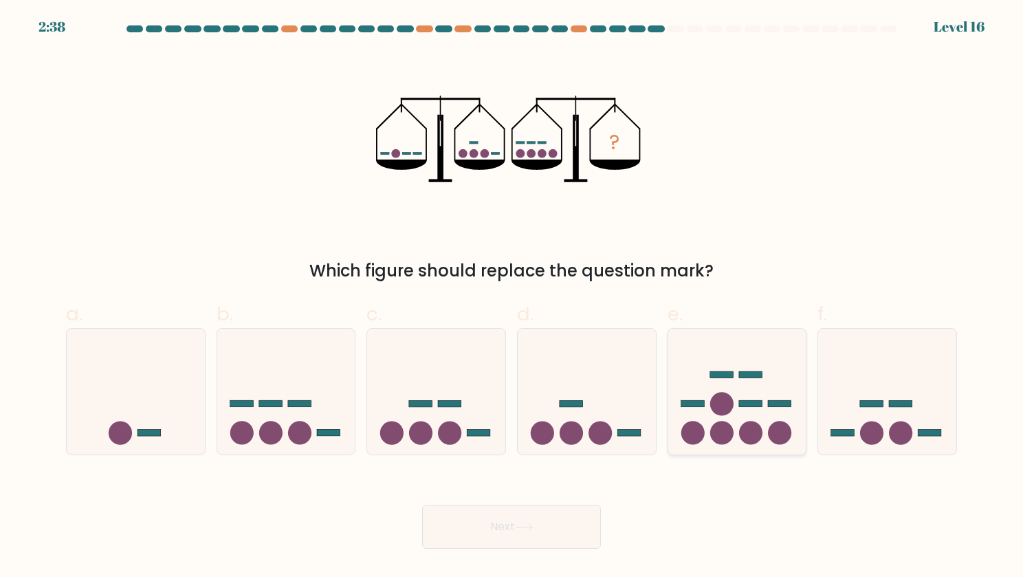
click at [723, 401] on circle at bounding box center [721, 404] width 23 height 23
click at [512, 298] on input "e." at bounding box center [512, 293] width 1 height 9
radio input "true"
click at [432, 349] on icon at bounding box center [436, 391] width 138 height 114
click at [512, 298] on input "c." at bounding box center [512, 293] width 1 height 9
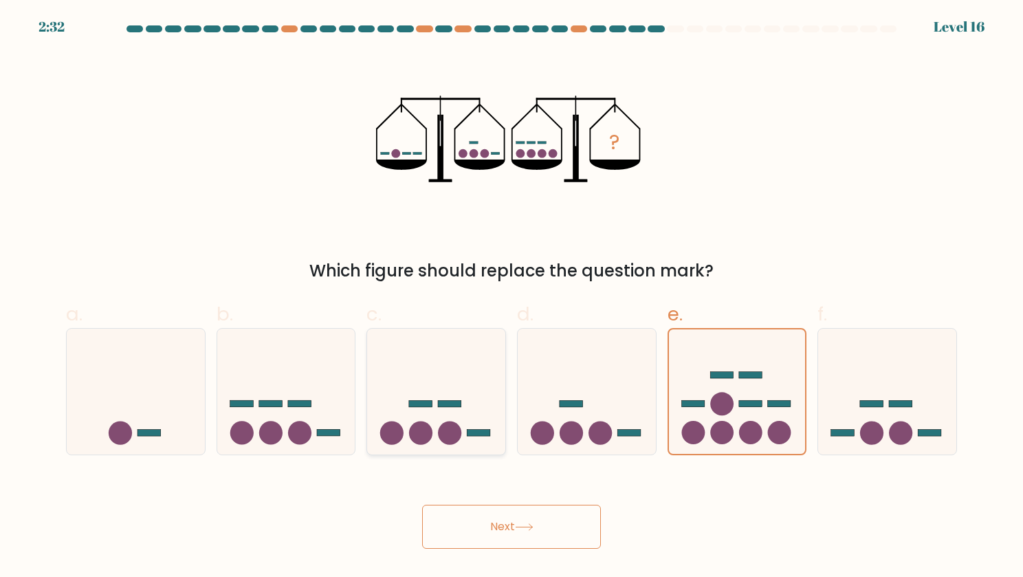
radio input "true"
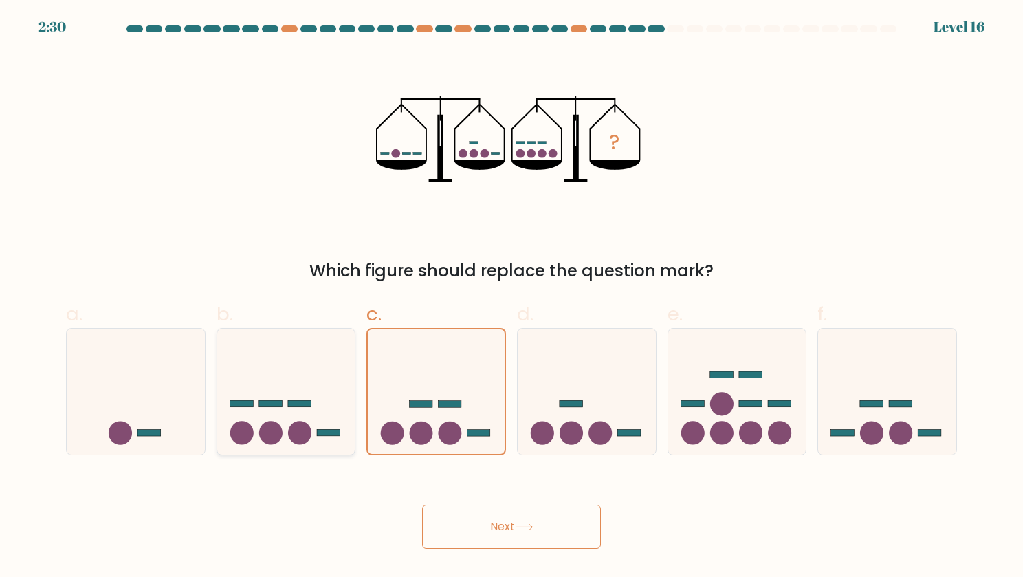
click at [336, 385] on icon at bounding box center [286, 391] width 138 height 114
click at [512, 298] on input "b." at bounding box center [512, 293] width 1 height 9
radio input "true"
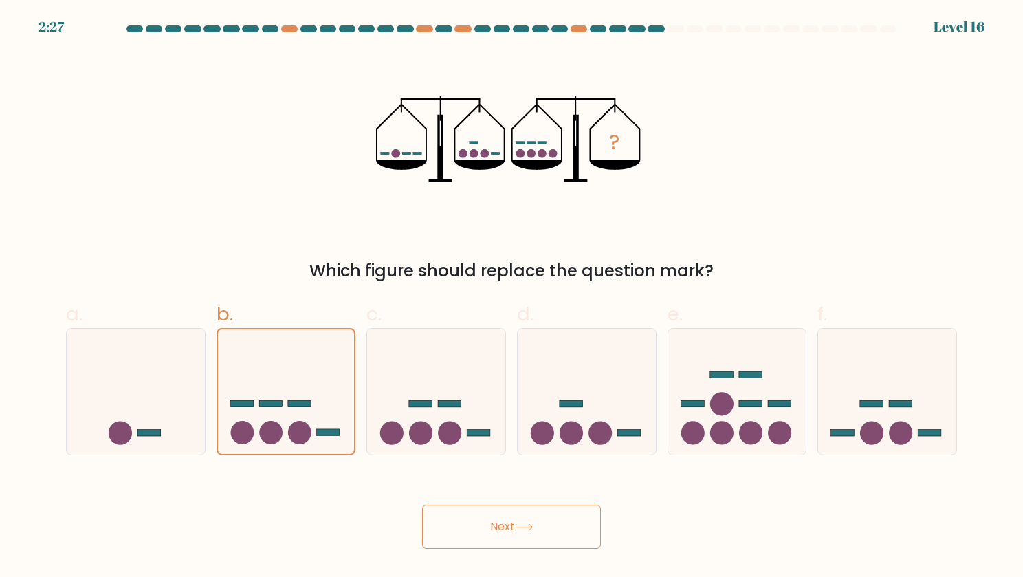
click at [504, 516] on button "Next" at bounding box center [511, 527] width 179 height 44
click at [511, 529] on button "Next" at bounding box center [511, 527] width 179 height 44
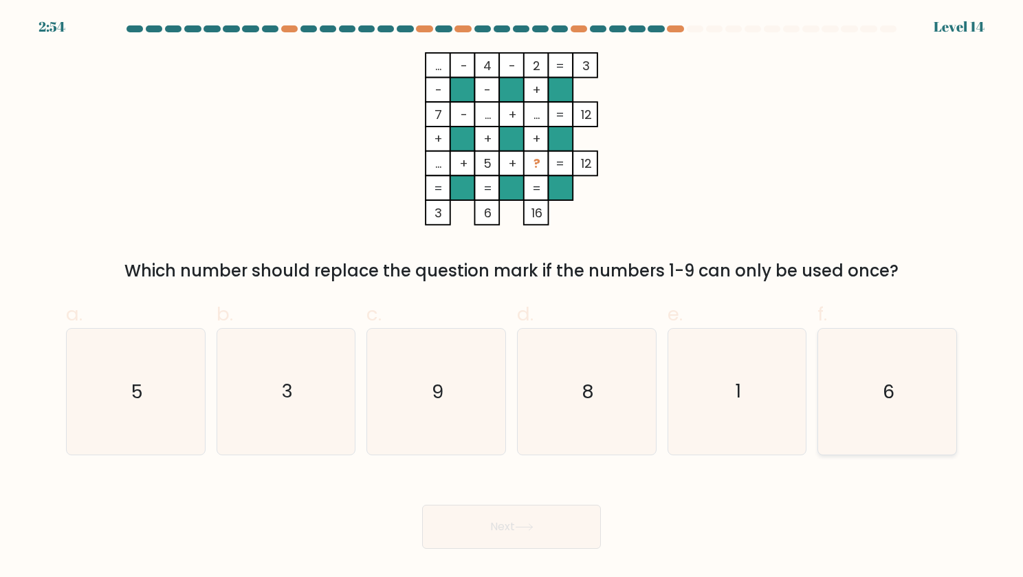
click at [869, 355] on icon "6" at bounding box center [887, 392] width 126 height 126
click at [512, 298] on input "f. 6" at bounding box center [512, 293] width 1 height 9
radio input "true"
click at [745, 375] on icon "1" at bounding box center [737, 392] width 126 height 126
click at [512, 298] on input "e. 1" at bounding box center [512, 293] width 1 height 9
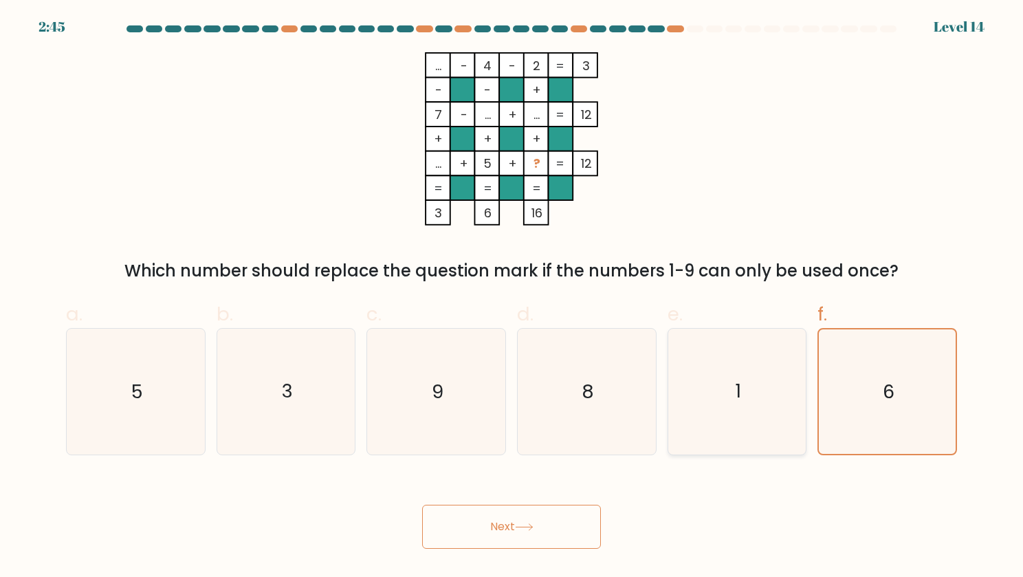
radio input "true"
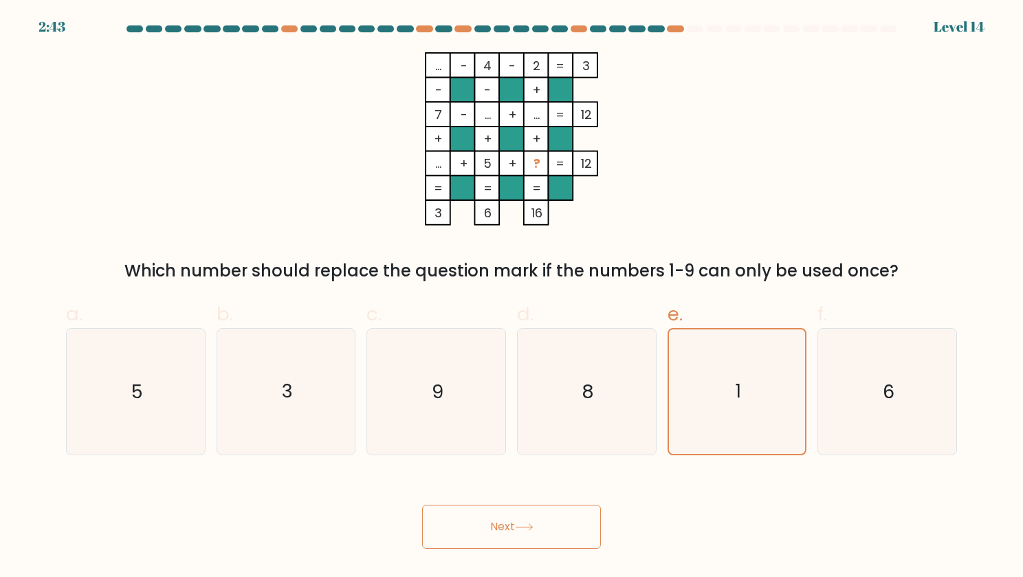
click at [554, 529] on button "Next" at bounding box center [511, 527] width 179 height 44
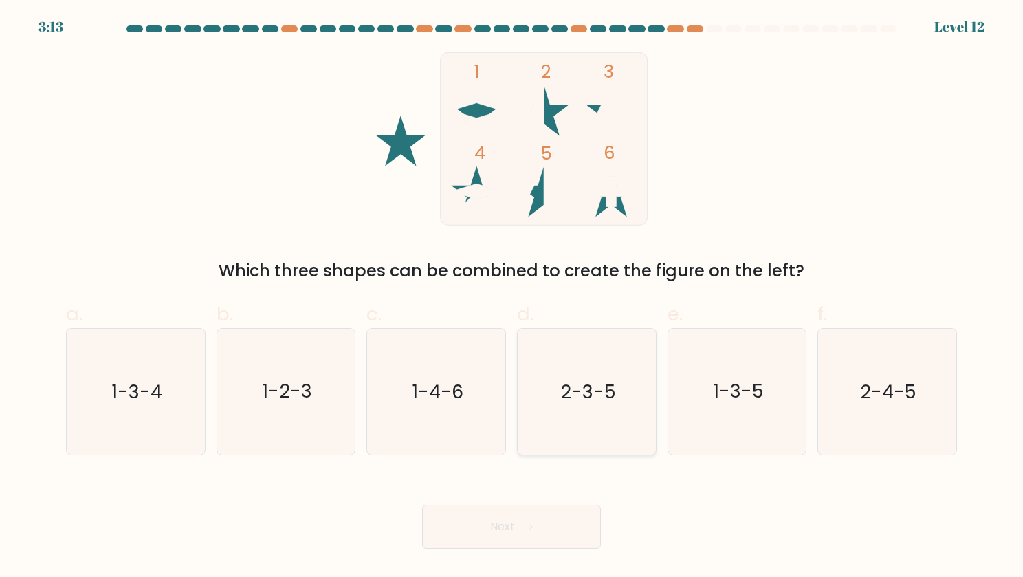
click at [625, 382] on icon "2-3-5" at bounding box center [587, 392] width 126 height 126
click at [512, 298] on input "d. 2-3-5" at bounding box center [512, 293] width 1 height 9
radio input "true"
click at [539, 518] on button "Next" at bounding box center [511, 527] width 179 height 44
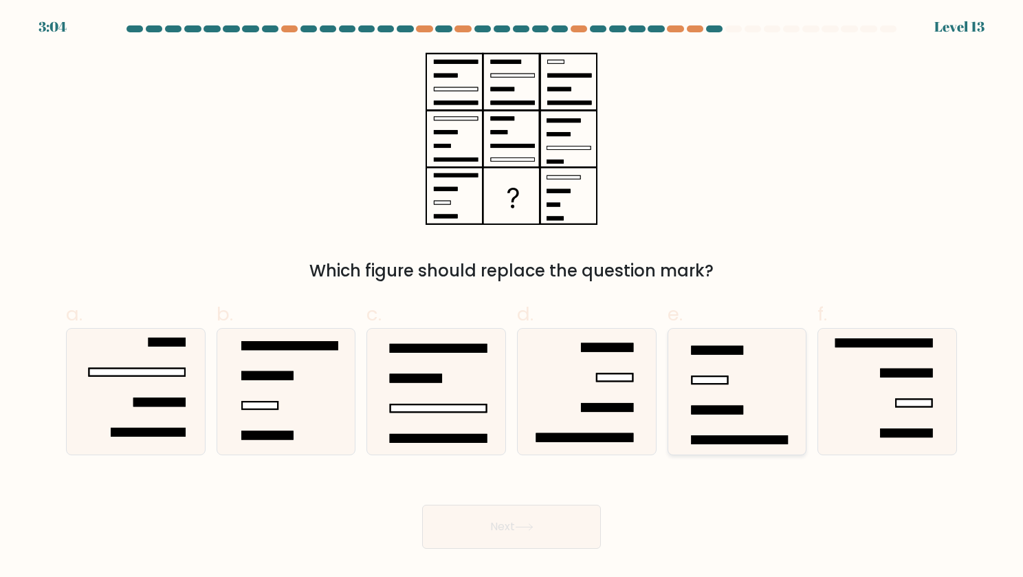
click at [727, 395] on icon at bounding box center [737, 392] width 126 height 126
click at [512, 298] on input "e." at bounding box center [512, 293] width 1 height 9
radio input "true"
click at [536, 511] on button "Next" at bounding box center [511, 527] width 179 height 44
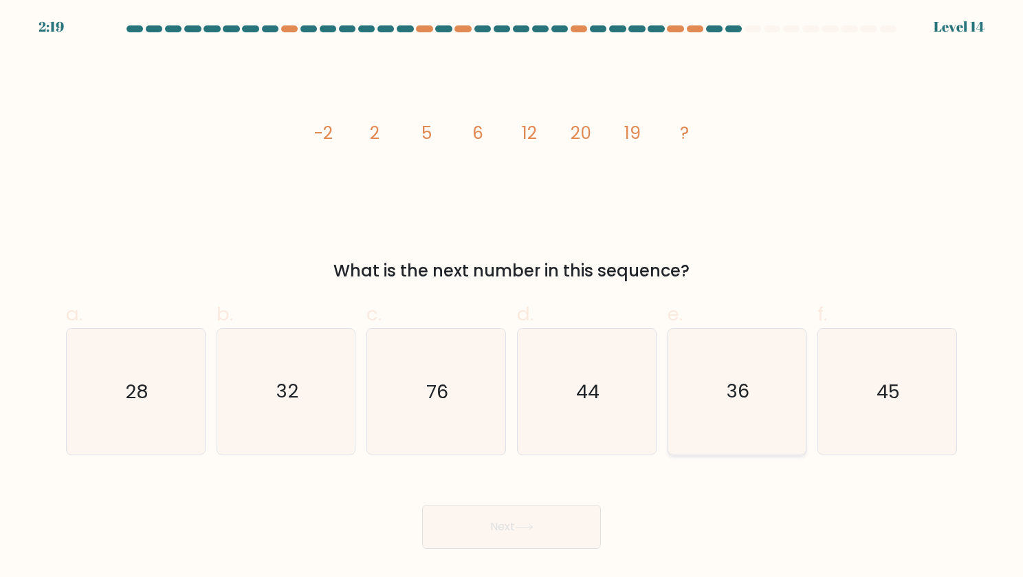
click at [748, 391] on text "36" at bounding box center [738, 391] width 23 height 27
click at [512, 298] on input "e. 36" at bounding box center [512, 293] width 1 height 9
radio input "true"
click at [307, 394] on icon "32" at bounding box center [286, 392] width 126 height 126
click at [512, 298] on input "b. 32" at bounding box center [512, 293] width 1 height 9
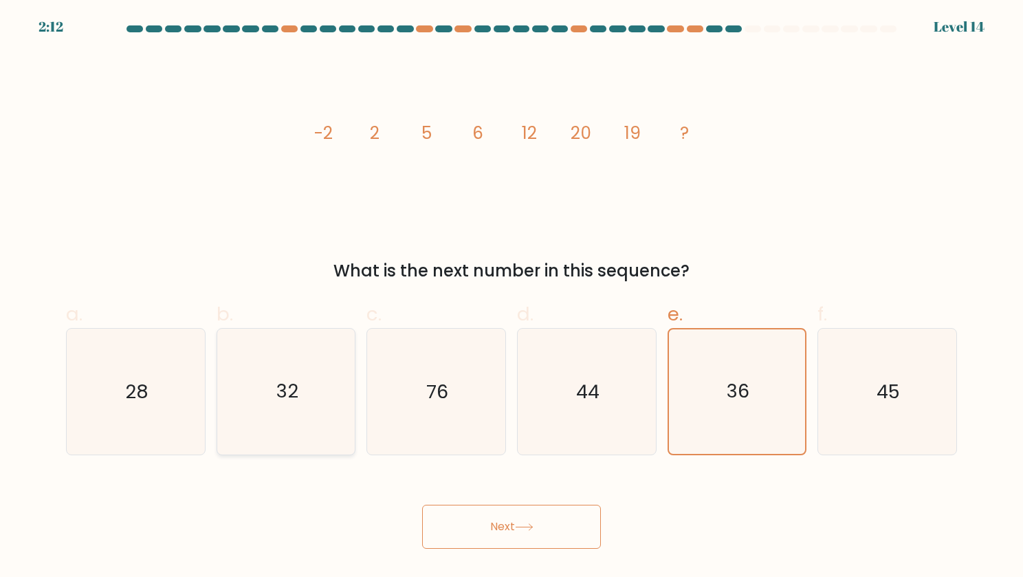
radio input "true"
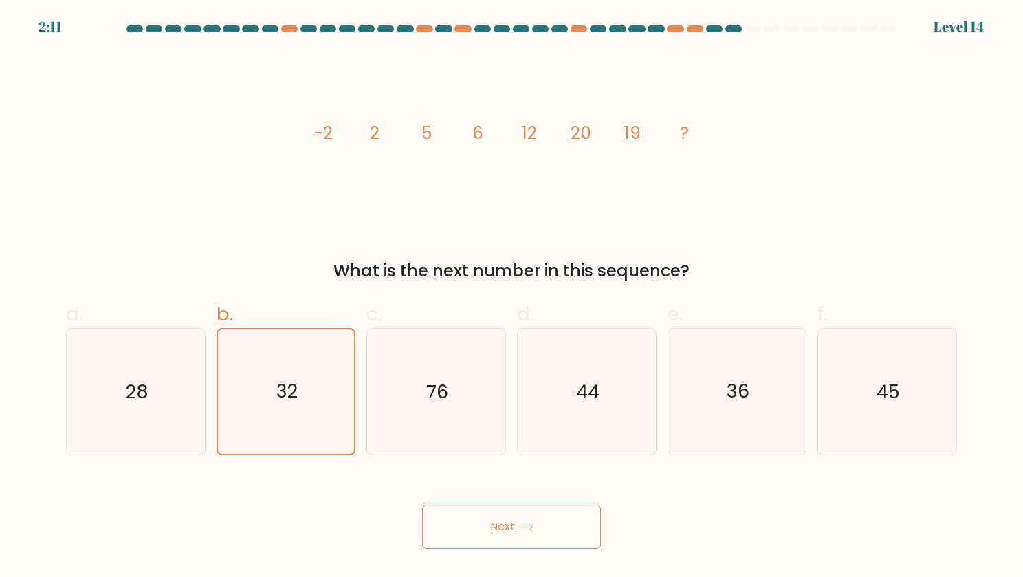
click at [518, 532] on button "Next" at bounding box center [511, 527] width 179 height 44
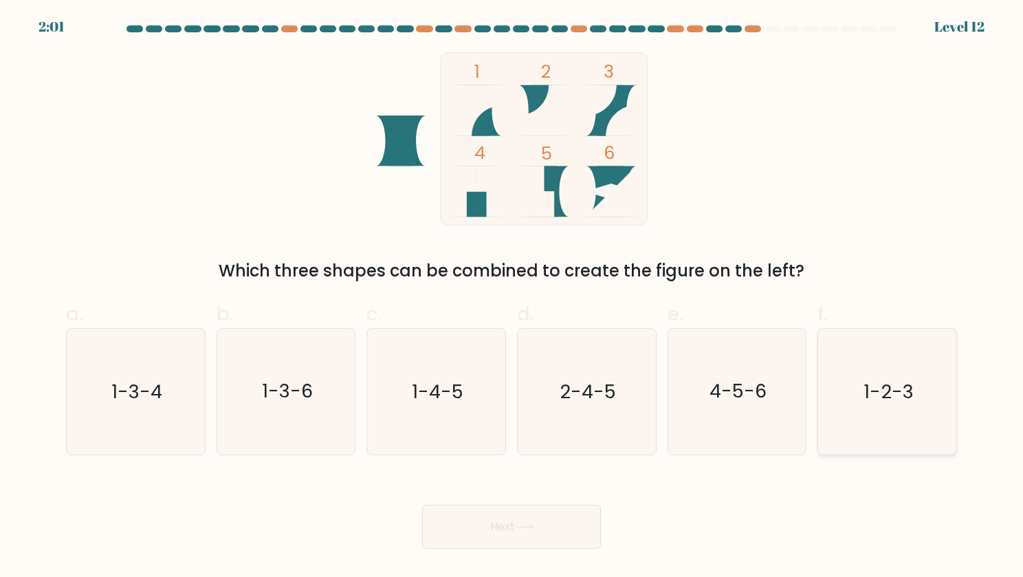
click at [951, 395] on div "1-2-3" at bounding box center [887, 391] width 140 height 127
click at [512, 298] on input "f. 1-2-3" at bounding box center [512, 293] width 1 height 9
radio input "true"
click at [514, 534] on button "Next" at bounding box center [511, 527] width 179 height 44
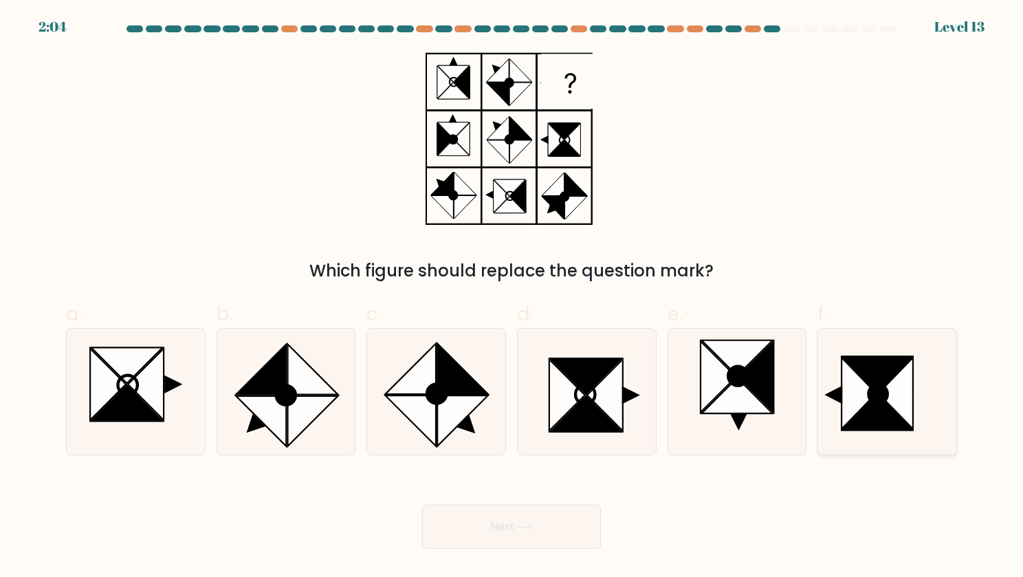
click at [889, 419] on icon at bounding box center [877, 412] width 69 height 36
click at [512, 298] on input "f." at bounding box center [512, 293] width 1 height 9
radio input "true"
click at [577, 519] on button "Next" at bounding box center [511, 527] width 179 height 44
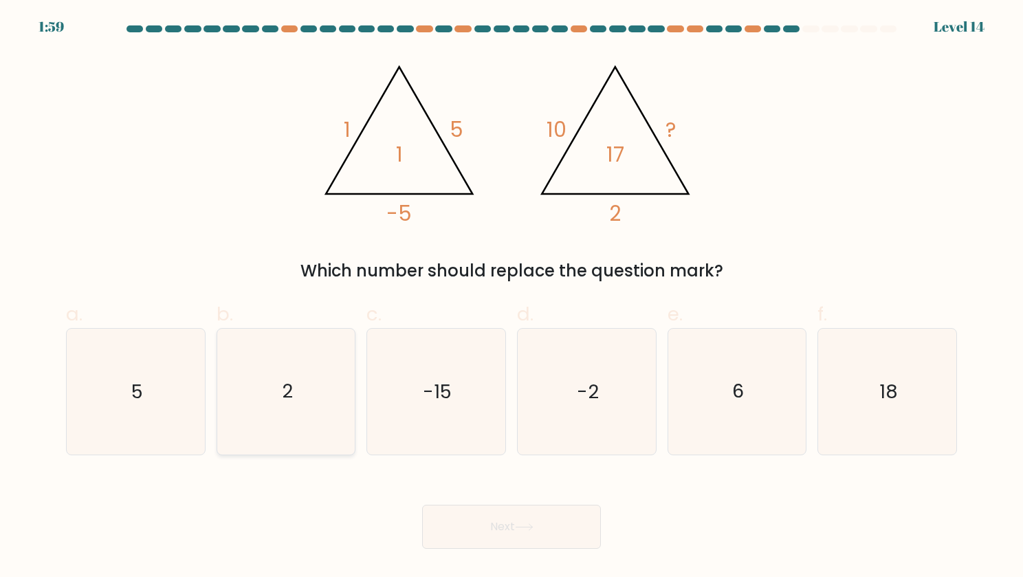
click at [289, 410] on icon "2" at bounding box center [286, 392] width 126 height 126
click at [512, 298] on input "b. 2" at bounding box center [512, 293] width 1 height 9
radio input "true"
click at [498, 542] on button "Next" at bounding box center [511, 527] width 179 height 44
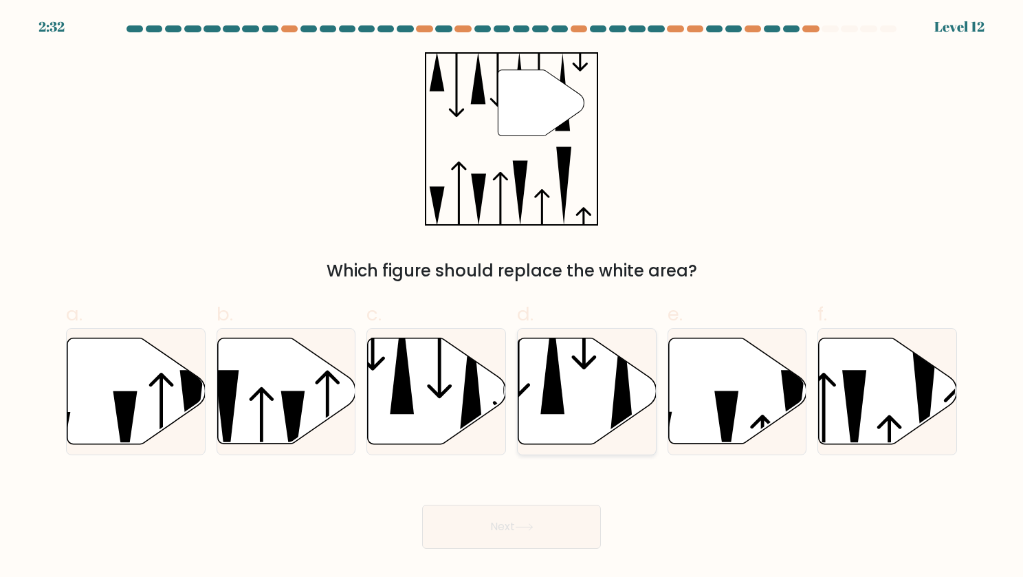
click at [613, 395] on icon at bounding box center [587, 391] width 138 height 106
click at [512, 298] on input "d." at bounding box center [512, 293] width 1 height 9
radio input "true"
click at [545, 514] on button "Next" at bounding box center [511, 527] width 179 height 44
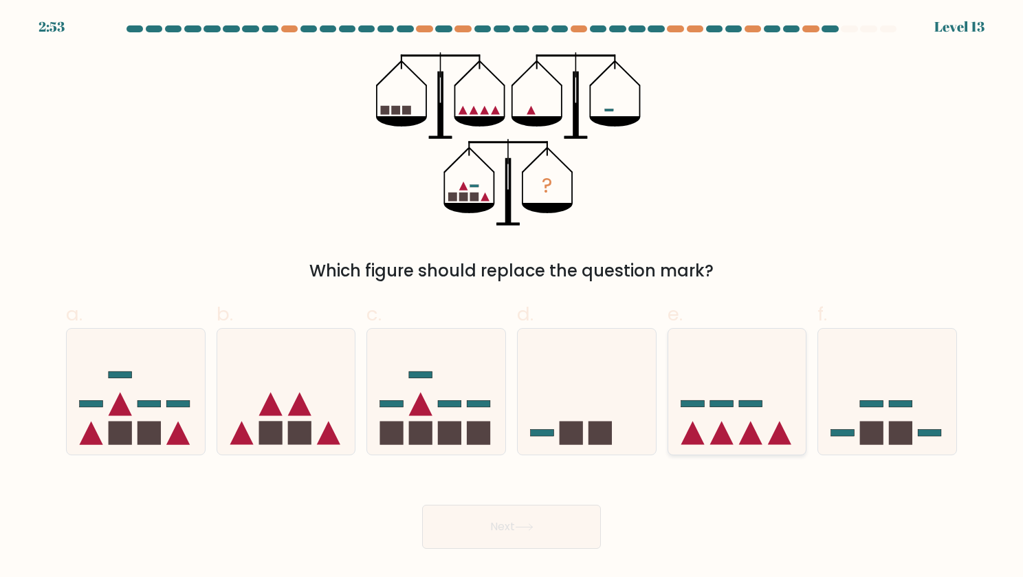
click at [727, 423] on icon at bounding box center [737, 391] width 138 height 114
click at [512, 298] on input "e." at bounding box center [512, 293] width 1 height 9
radio input "true"
click at [571, 527] on button "Next" at bounding box center [511, 527] width 179 height 44
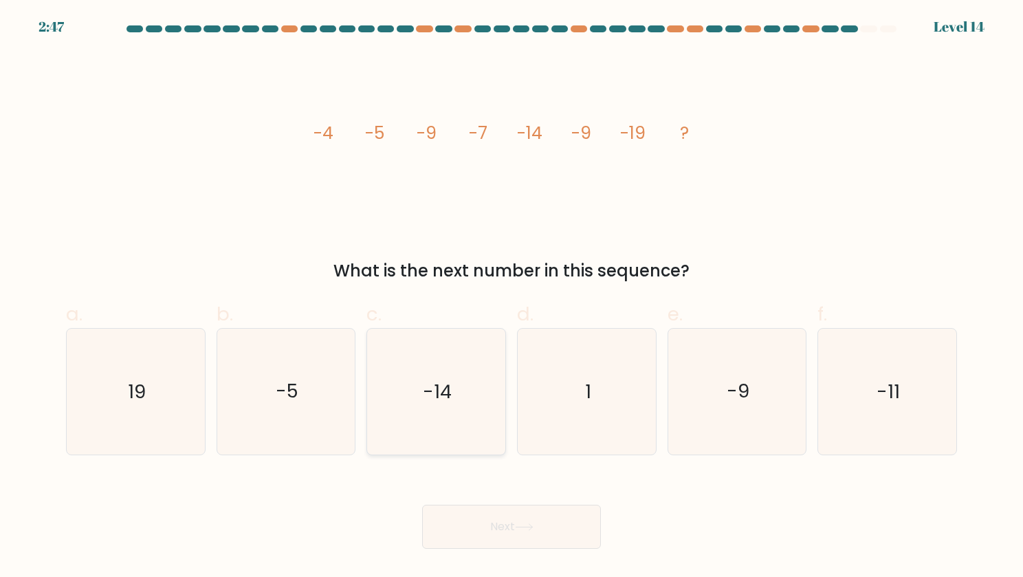
click at [459, 383] on icon "-14" at bounding box center [436, 392] width 126 height 126
click at [512, 298] on input "c. -14" at bounding box center [512, 293] width 1 height 9
radio input "true"
click at [503, 525] on button "Next" at bounding box center [511, 527] width 179 height 44
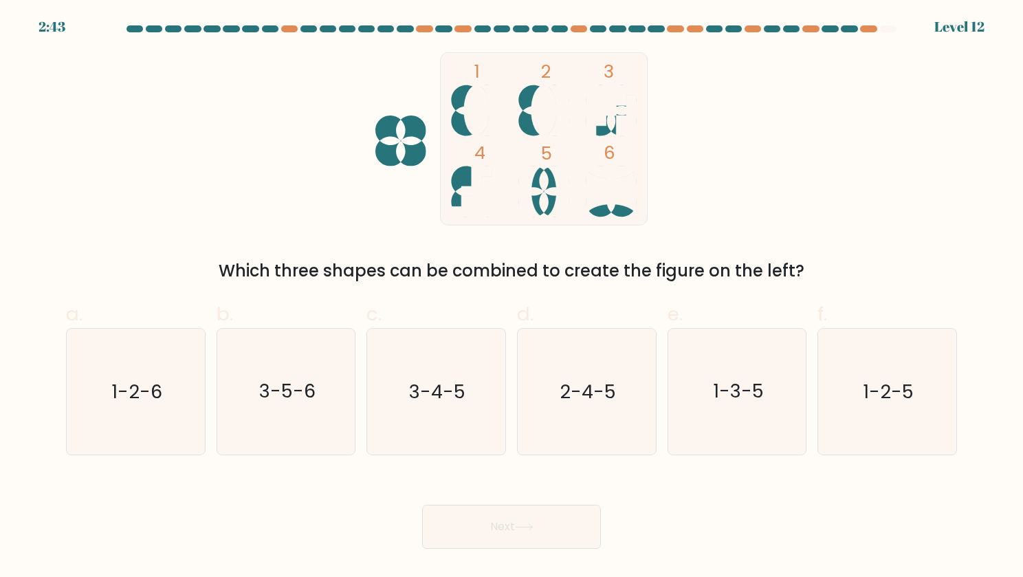
click at [520, 533] on button "Next" at bounding box center [511, 527] width 179 height 44
click at [912, 399] on text "1-2-5" at bounding box center [888, 391] width 51 height 27
click at [512, 298] on input "f. 1-2-5" at bounding box center [512, 293] width 1 height 9
radio input "true"
click at [564, 516] on button "Next" at bounding box center [511, 527] width 179 height 44
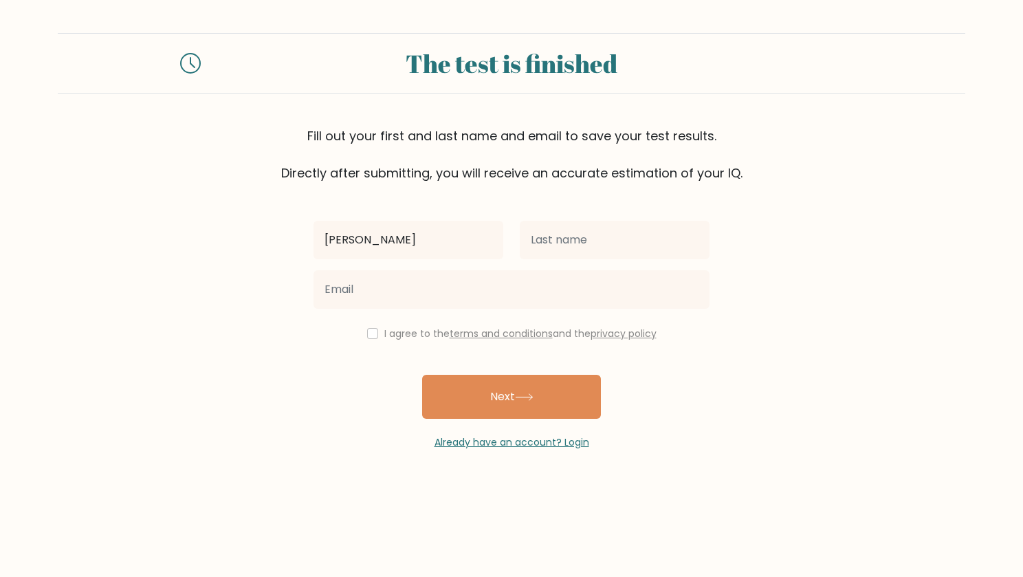
type input "[PERSON_NAME]"
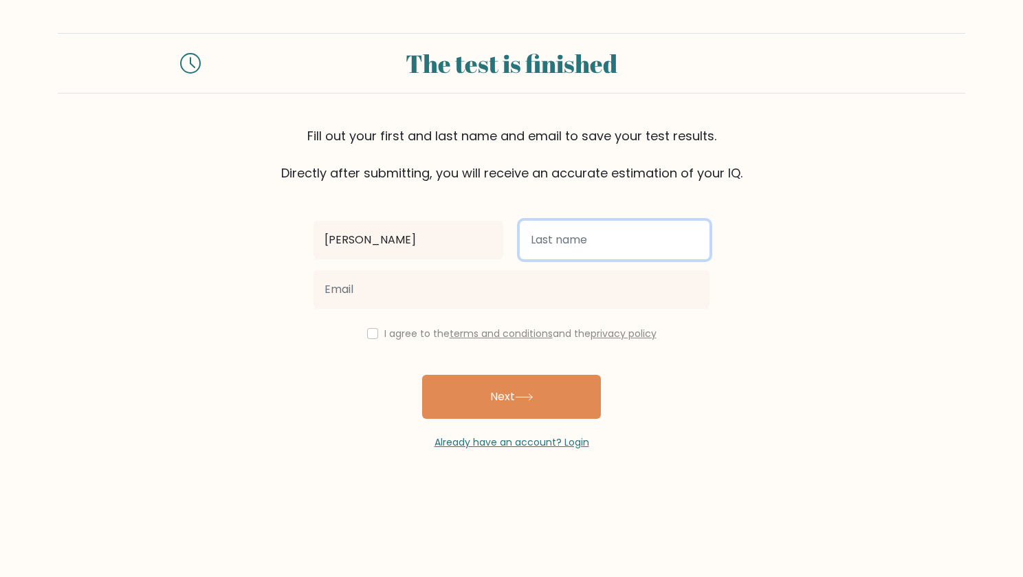
click at [595, 241] on input "text" at bounding box center [615, 240] width 190 height 39
type input "Celemin"
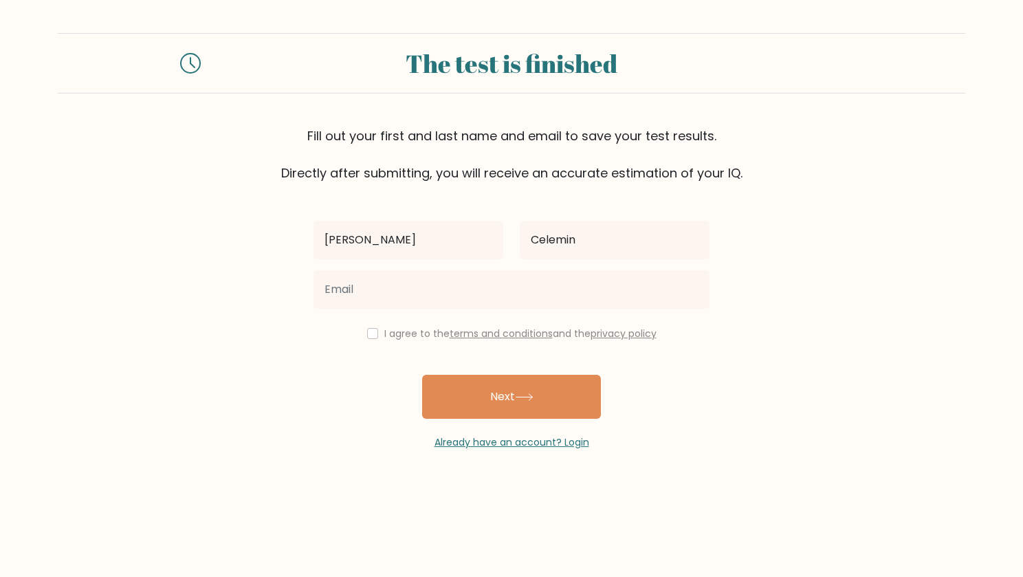
click at [543, 308] on div at bounding box center [511, 290] width 413 height 50
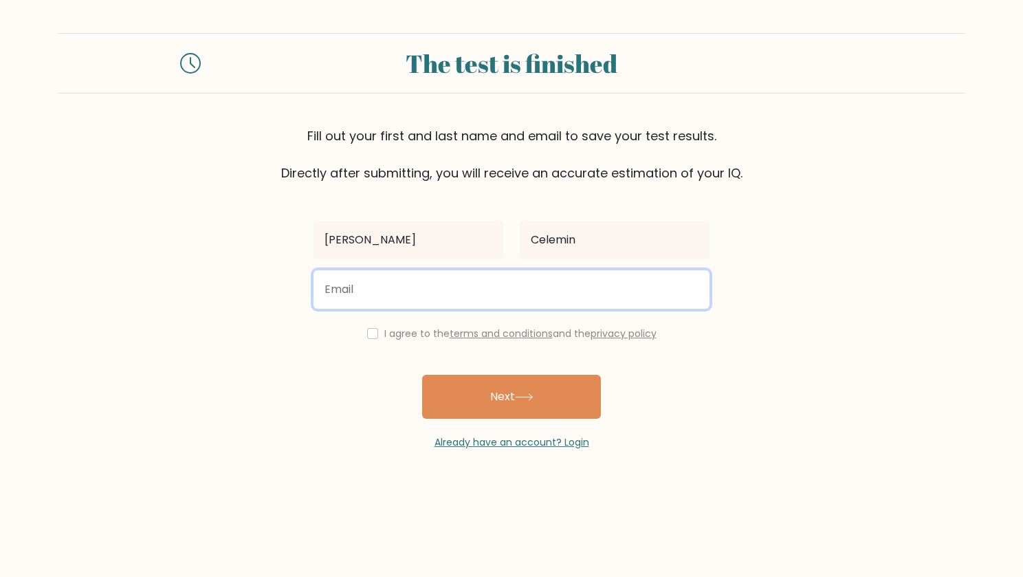
click at [542, 302] on input "email" at bounding box center [512, 289] width 396 height 39
type input "[EMAIL_ADDRESS][DOMAIN_NAME]"
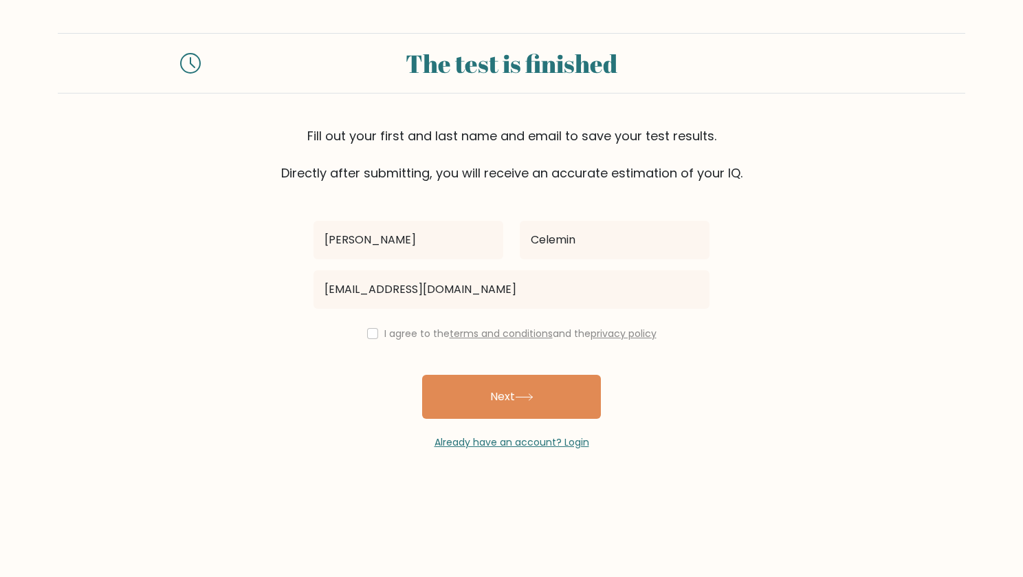
click at [364, 341] on div "[PERSON_NAME] [EMAIL_ADDRESS][DOMAIN_NAME] I agree to the terms and conditions …" at bounding box center [511, 315] width 413 height 267
click at [371, 329] on input "checkbox" at bounding box center [372, 333] width 11 height 11
checkbox input "true"
click at [479, 373] on div "[PERSON_NAME] [EMAIL_ADDRESS][DOMAIN_NAME] I agree to the terms and conditions …" at bounding box center [511, 315] width 413 height 267
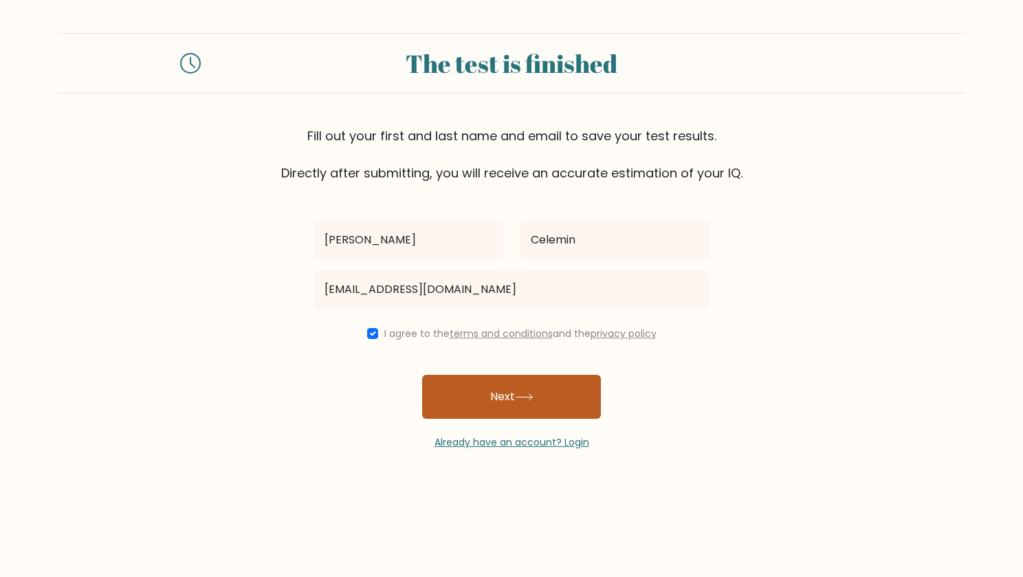
click at [486, 380] on button "Next" at bounding box center [511, 397] width 179 height 44
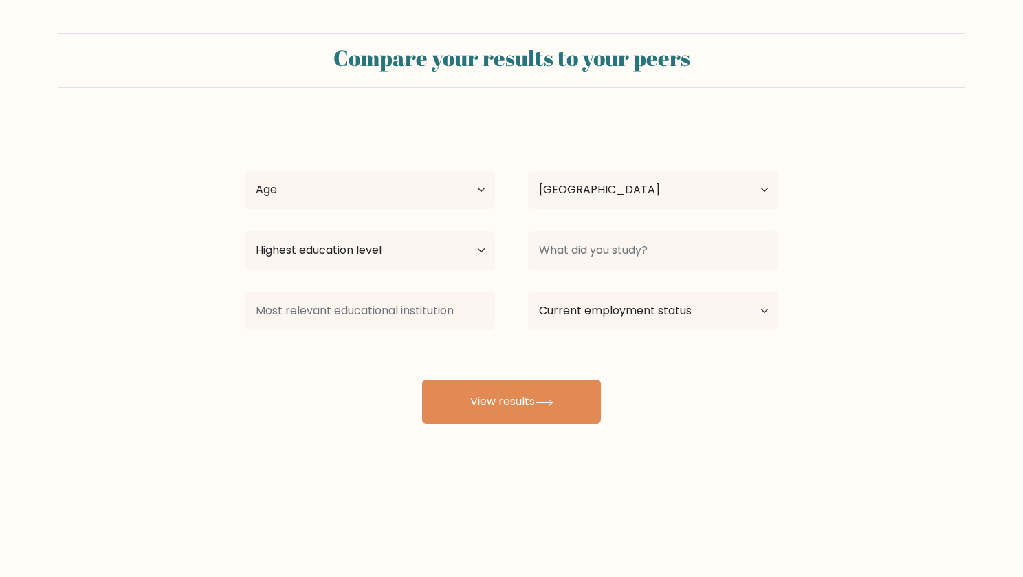
select select "PH"
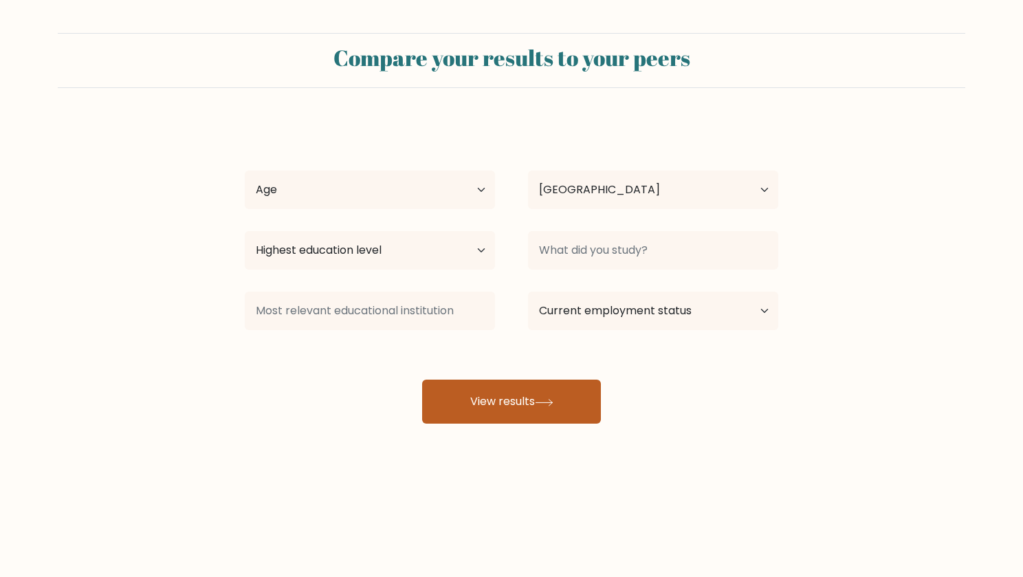
click at [507, 412] on button "View results" at bounding box center [511, 402] width 179 height 44
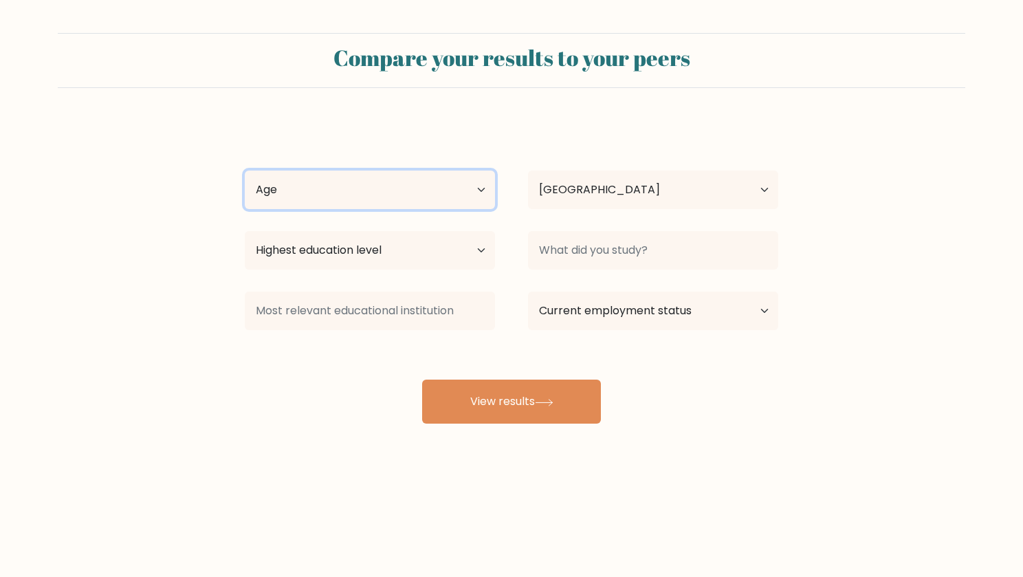
click at [468, 193] on select "Age Under 18 years old 18-24 years old 25-34 years old 35-44 years old 45-54 ye…" at bounding box center [370, 190] width 250 height 39
select select "18_24"
click at [245, 171] on select "Age Under 18 years old 18-24 years old 25-34 years old 35-44 years old 45-54 ye…" at bounding box center [370, 190] width 250 height 39
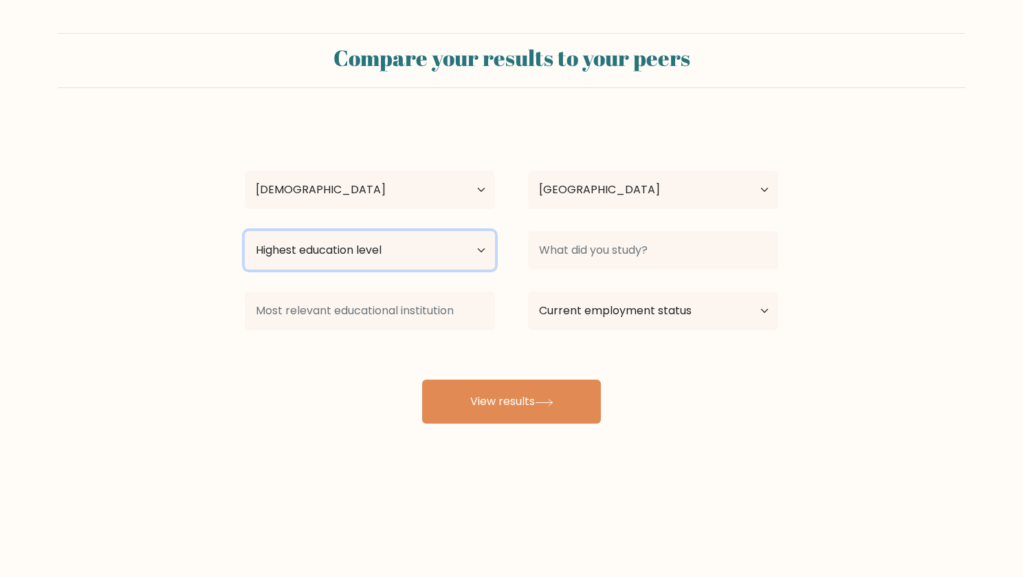
click at [407, 256] on select "Highest education level No schooling Primary Lower Secondary Upper Secondary Oc…" at bounding box center [370, 250] width 250 height 39
select select "bachelors_degree"
click at [245, 231] on select "Highest education level No schooling Primary Lower Secondary Upper Secondary Oc…" at bounding box center [370, 250] width 250 height 39
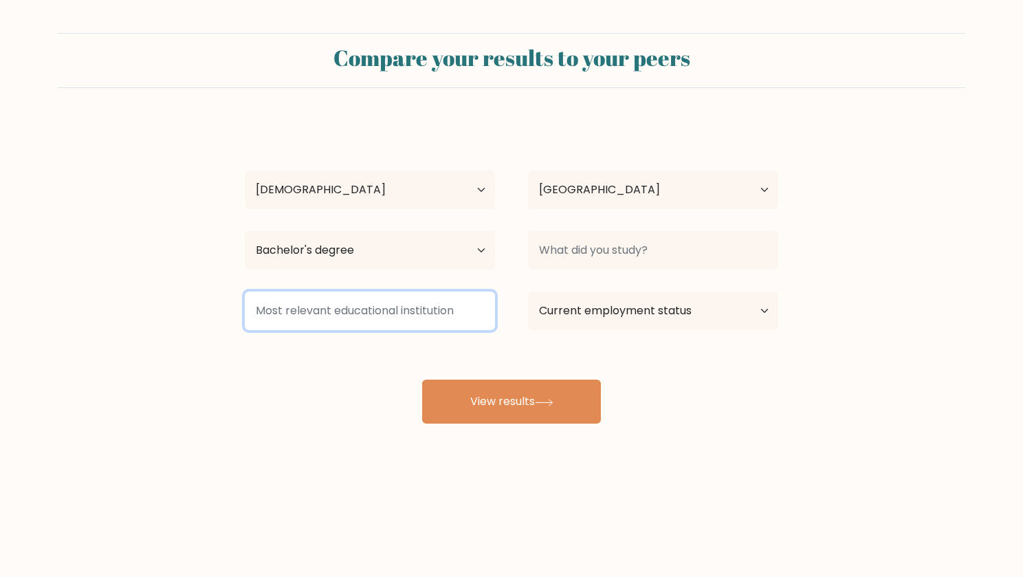
click at [429, 306] on input at bounding box center [370, 311] width 250 height 39
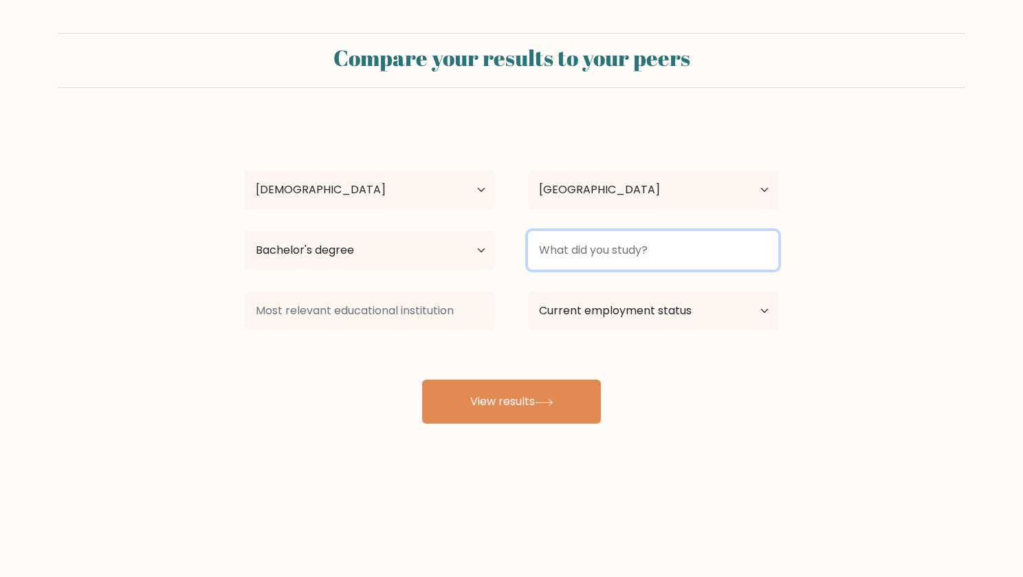
click at [609, 246] on input at bounding box center [653, 250] width 250 height 39
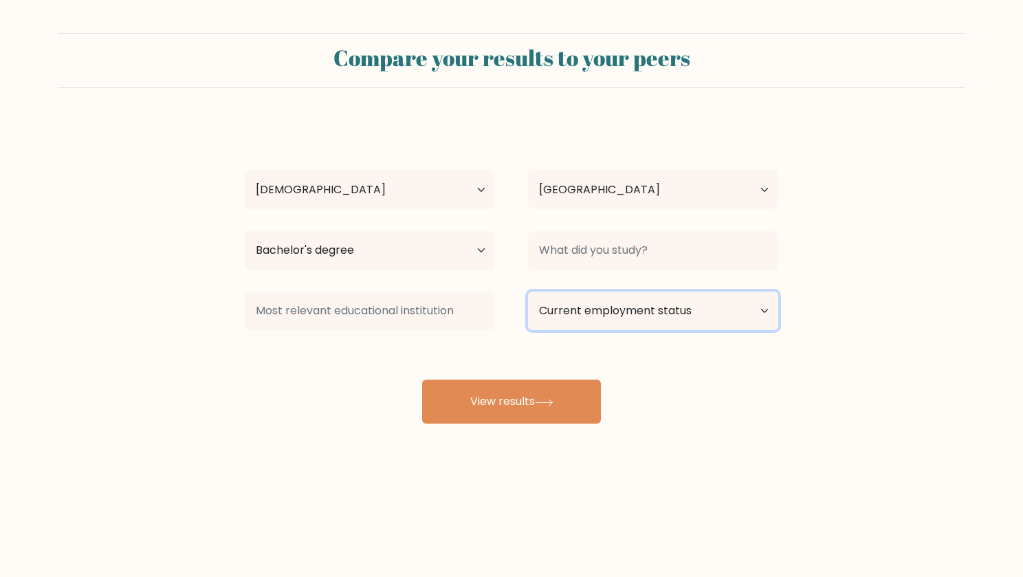
click at [644, 301] on select "Current employment status Employed Student Retired Other / prefer not to answer" at bounding box center [653, 311] width 250 height 39
select select "other"
click at [528, 292] on select "Current employment status Employed Student Retired Other / prefer not to answer" at bounding box center [653, 311] width 250 height 39
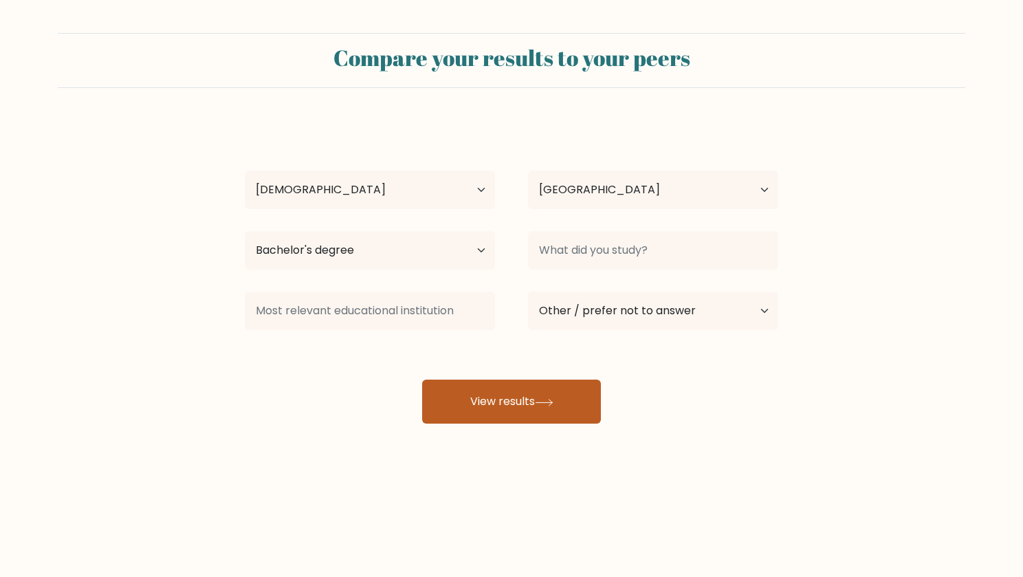
click at [598, 409] on button "View results" at bounding box center [511, 402] width 179 height 44
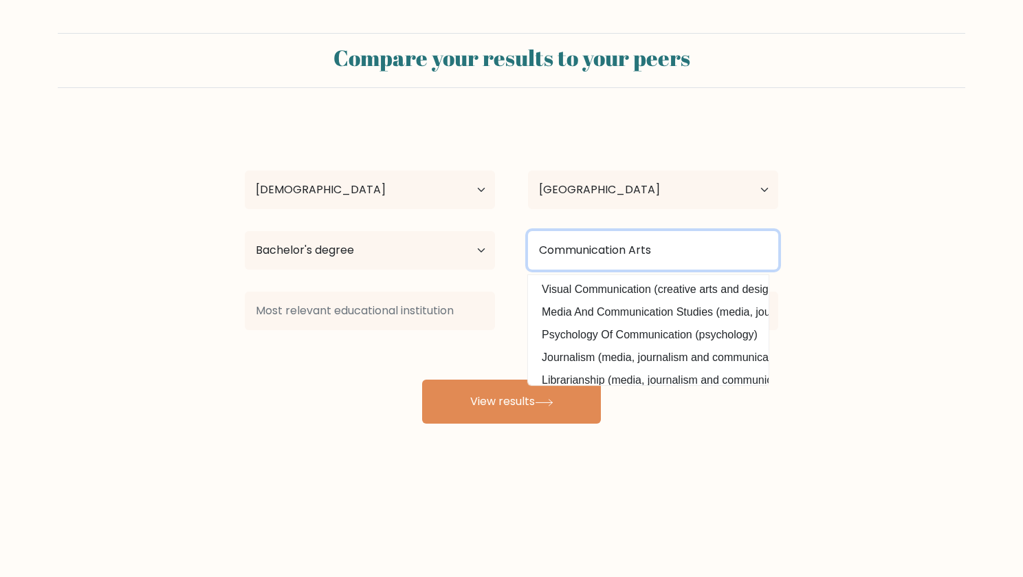
type input "Communication Arts"
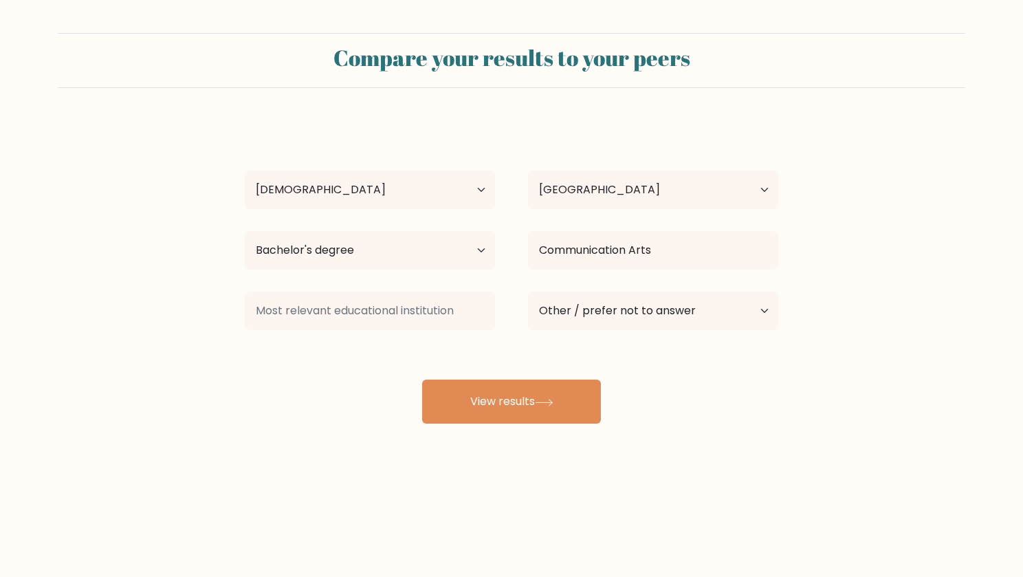
click at [657, 410] on div "Nikki Celemin Age Under 18 years old 18-24 years old 25-34 years old 35-44 year…" at bounding box center [512, 272] width 550 height 303
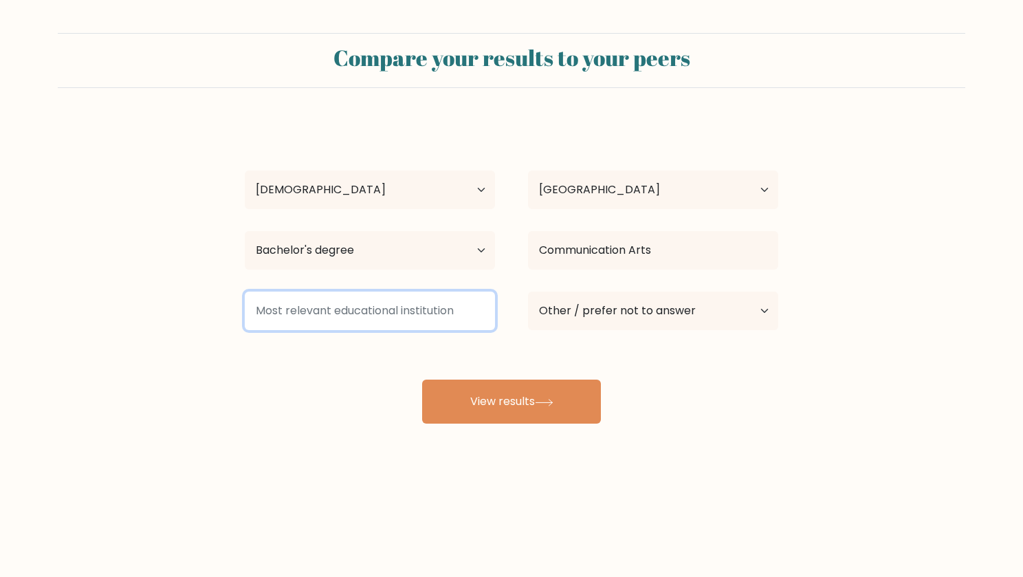
click at [455, 316] on input at bounding box center [370, 311] width 250 height 39
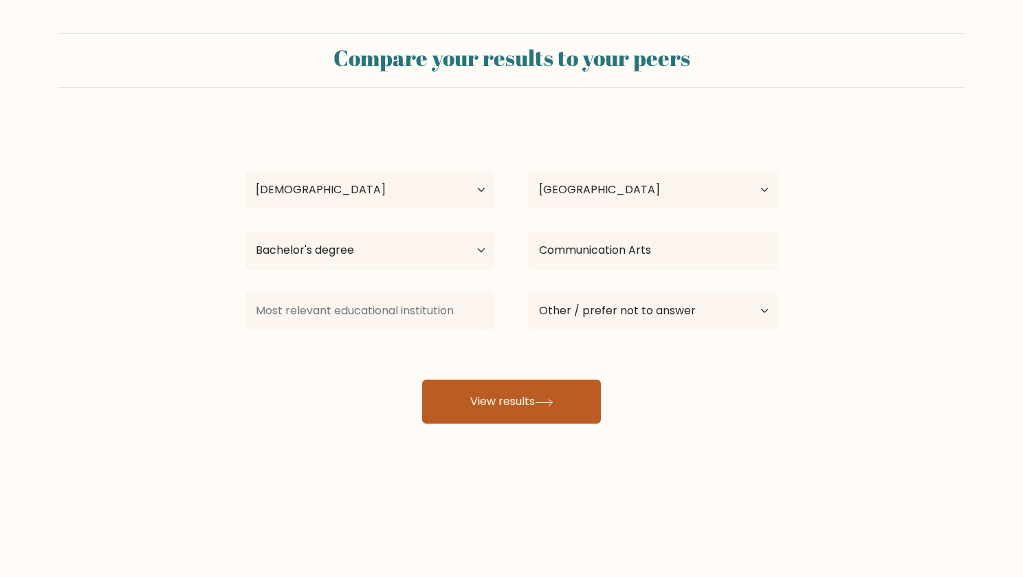
click at [490, 380] on button "View results" at bounding box center [511, 402] width 179 height 44
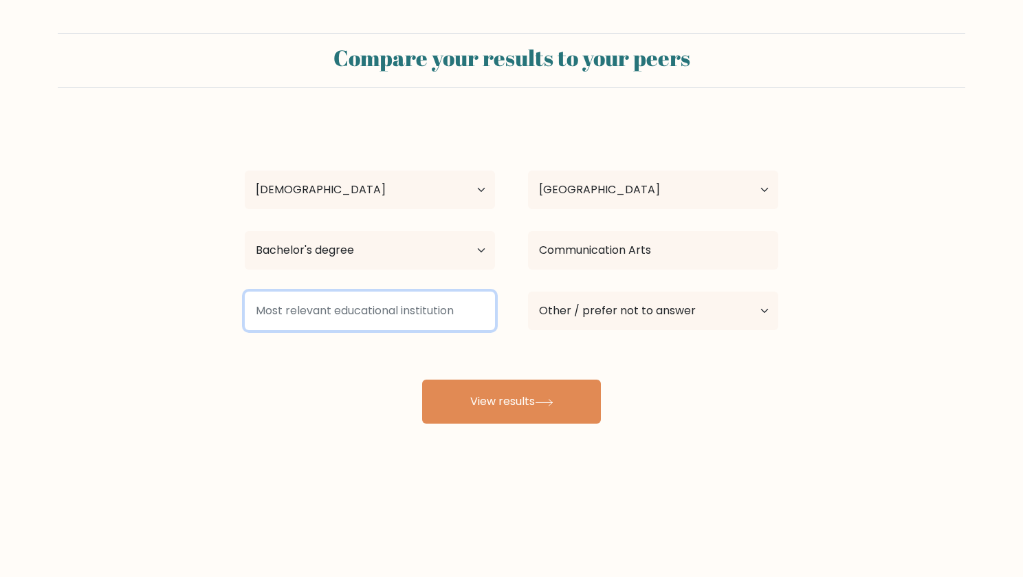
click at [430, 316] on input at bounding box center [370, 311] width 250 height 39
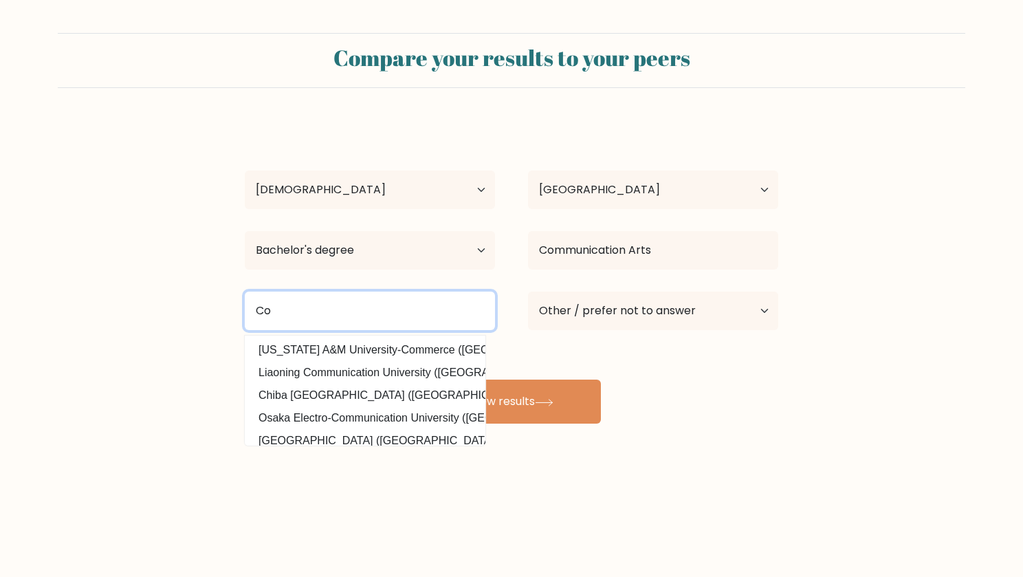
type input "C"
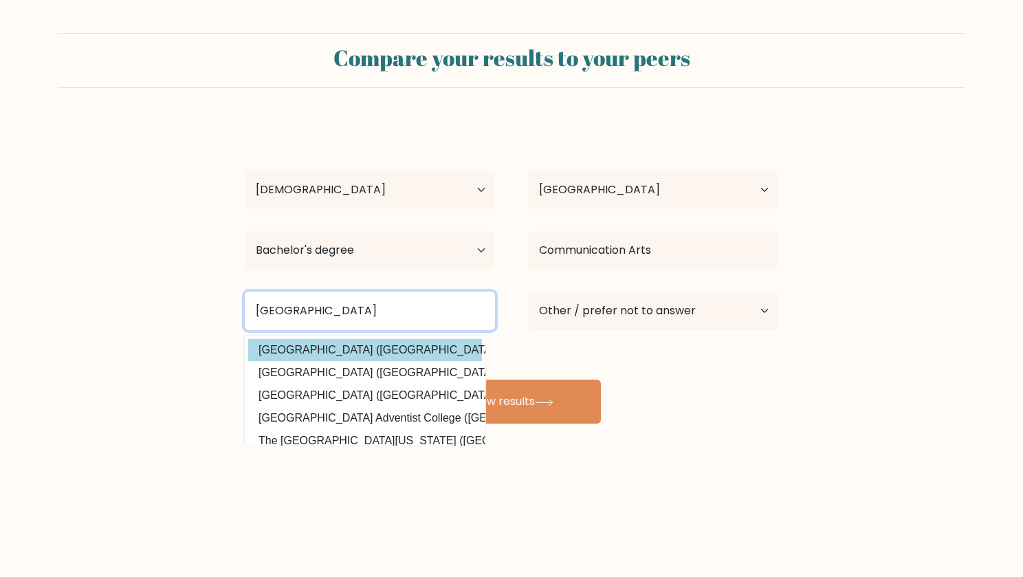
type input "Southern Luzon"
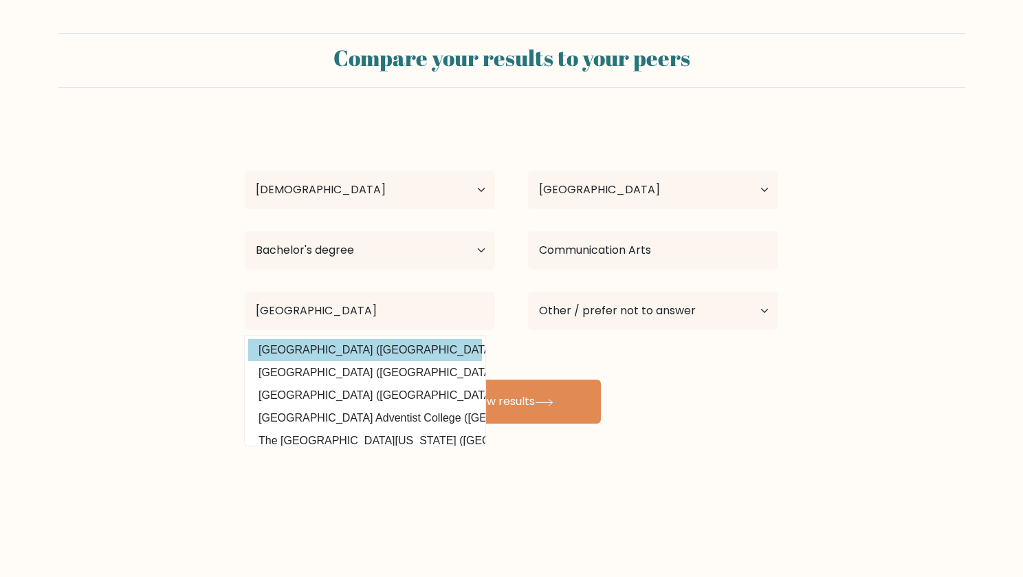
click at [430, 353] on div "Nikki Celemin Age Under 18 years old 18-24 years old 25-34 years old 35-44 year…" at bounding box center [512, 272] width 550 height 303
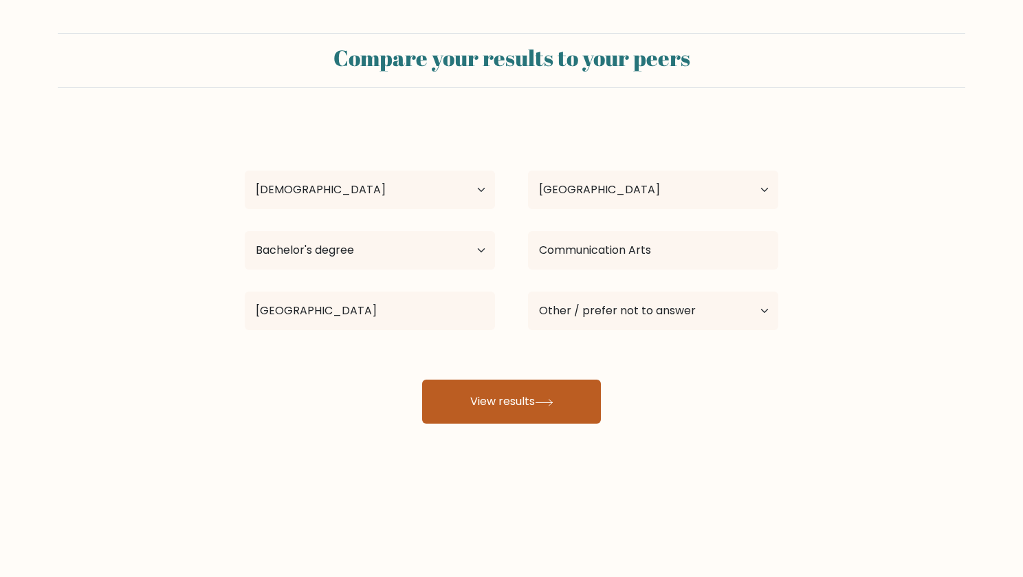
click at [525, 399] on button "View results" at bounding box center [511, 402] width 179 height 44
